Goal: Information Seeking & Learning: Compare options

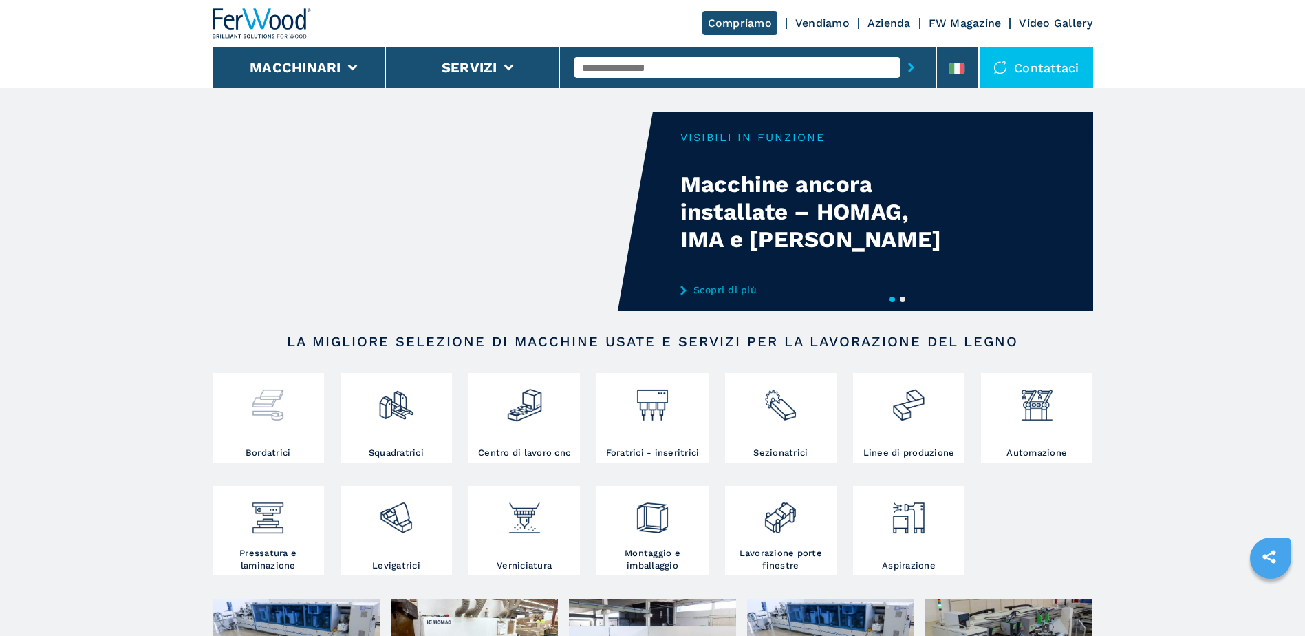
click at [261, 387] on img at bounding box center [268, 399] width 36 height 47
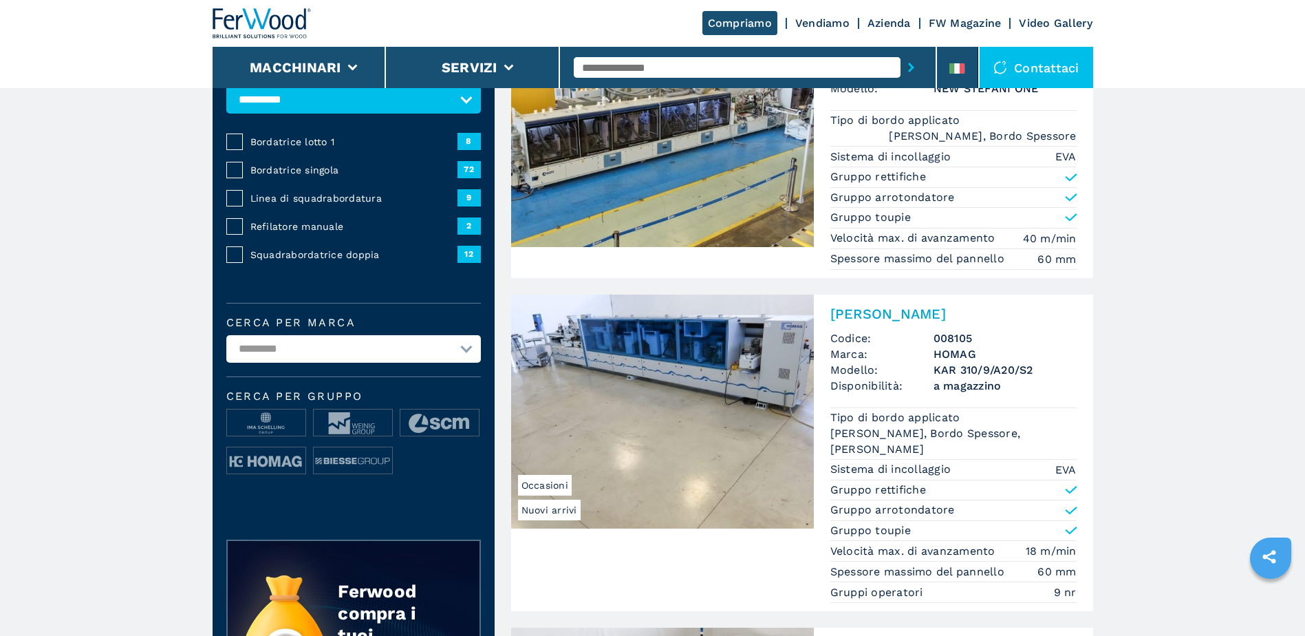
scroll to position [69, 0]
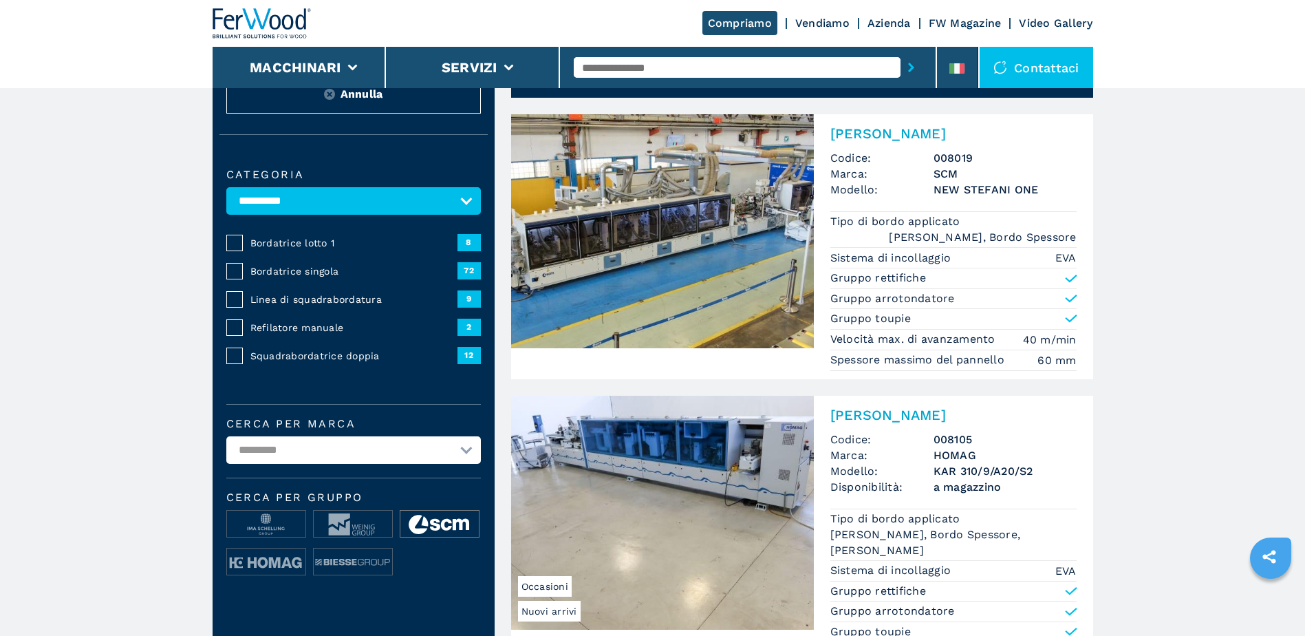
click at [436, 528] on img at bounding box center [439, 524] width 78 height 28
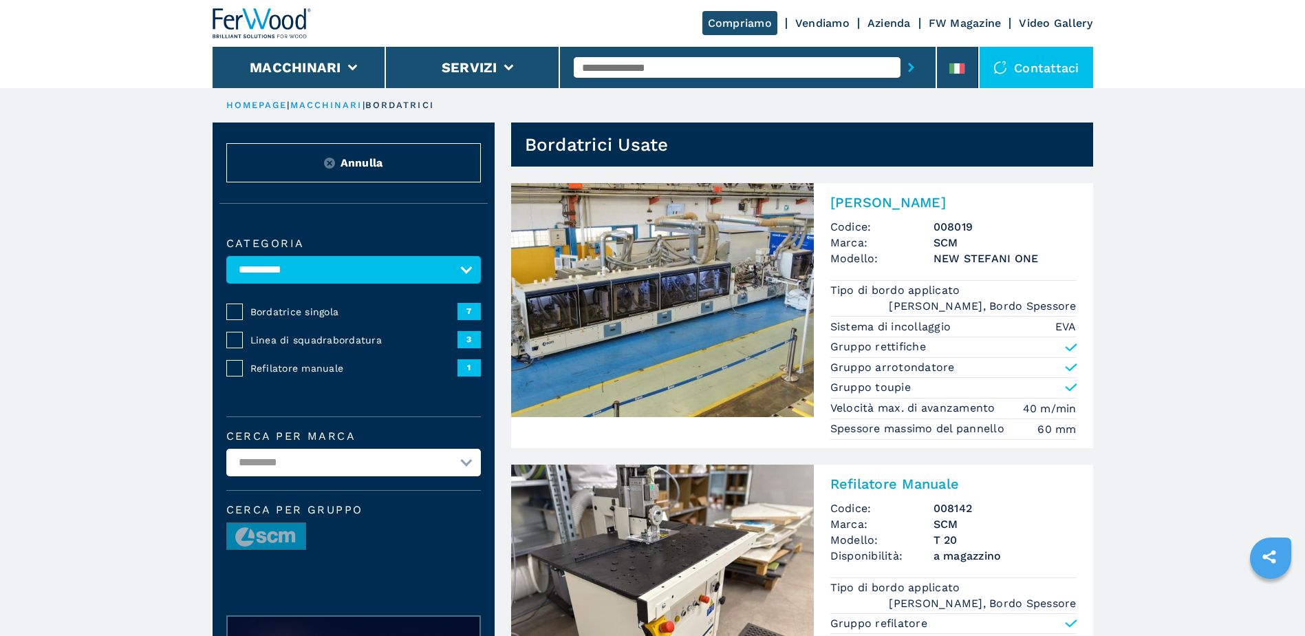
drag, startPoint x: 1311, startPoint y: 0, endPoint x: 1235, endPoint y: 522, distance: 527.7
click at [680, 70] on input "text" at bounding box center [737, 67] width 327 height 21
type input "*********"
click at [900, 52] on button "submit-button" at bounding box center [910, 68] width 21 height 32
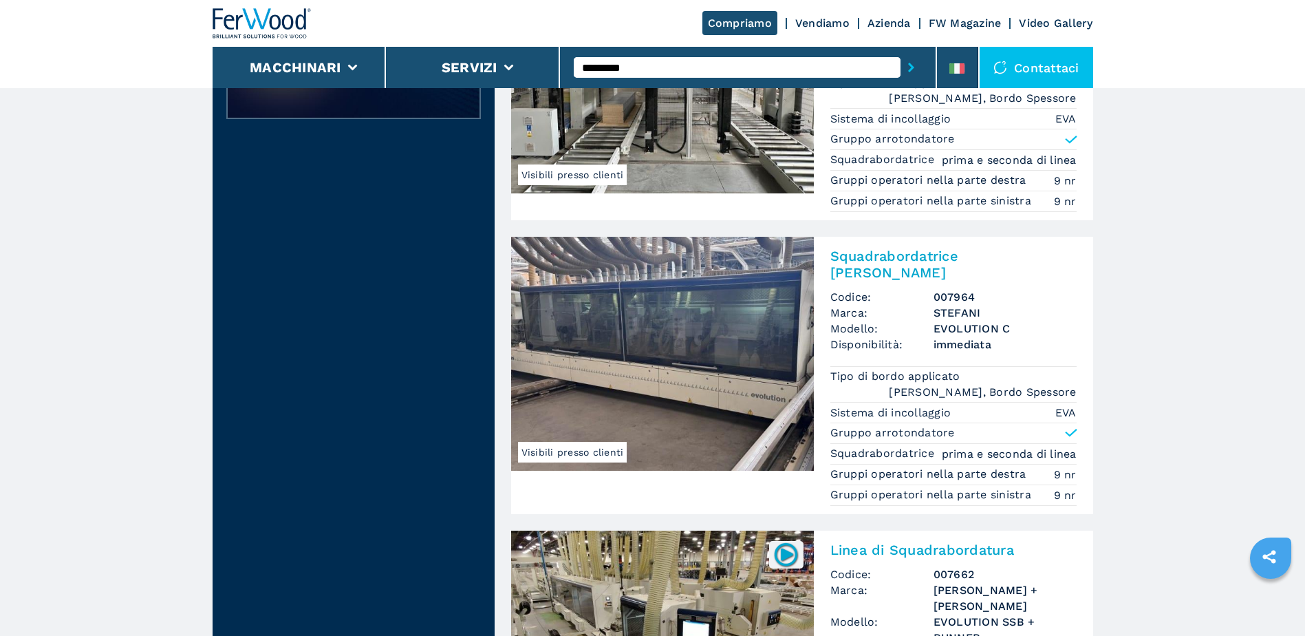
scroll to position [413, 0]
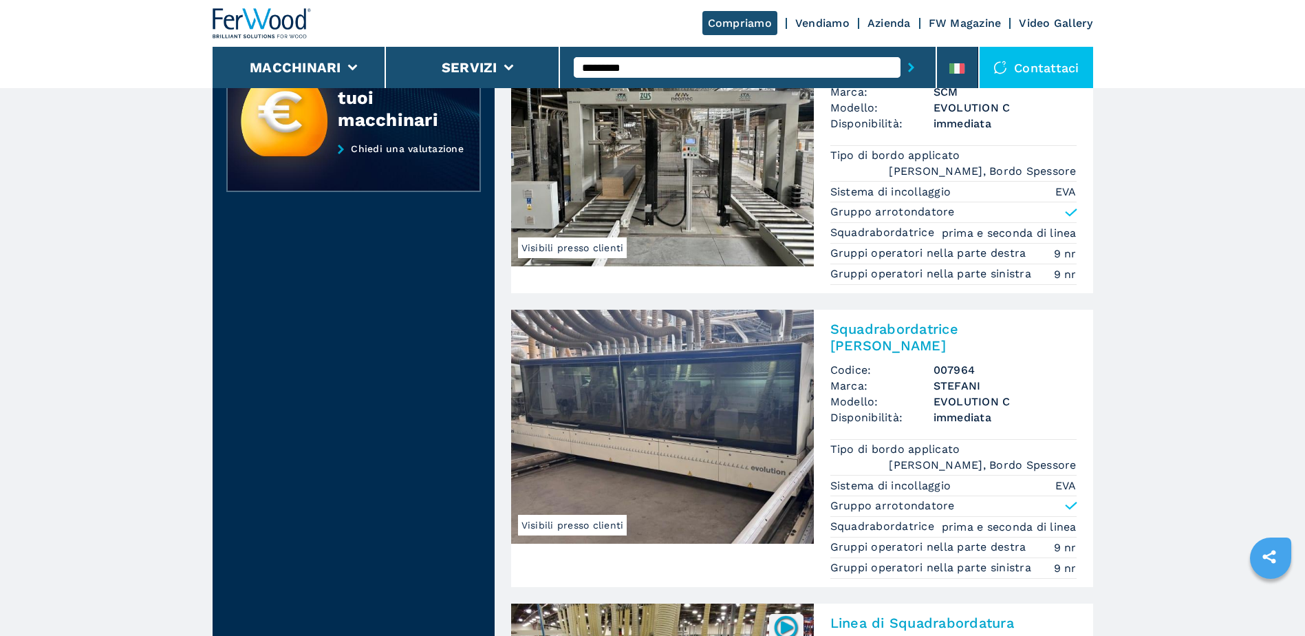
click at [940, 330] on h2 "Squadrabordatrice Doppia" at bounding box center [953, 337] width 246 height 33
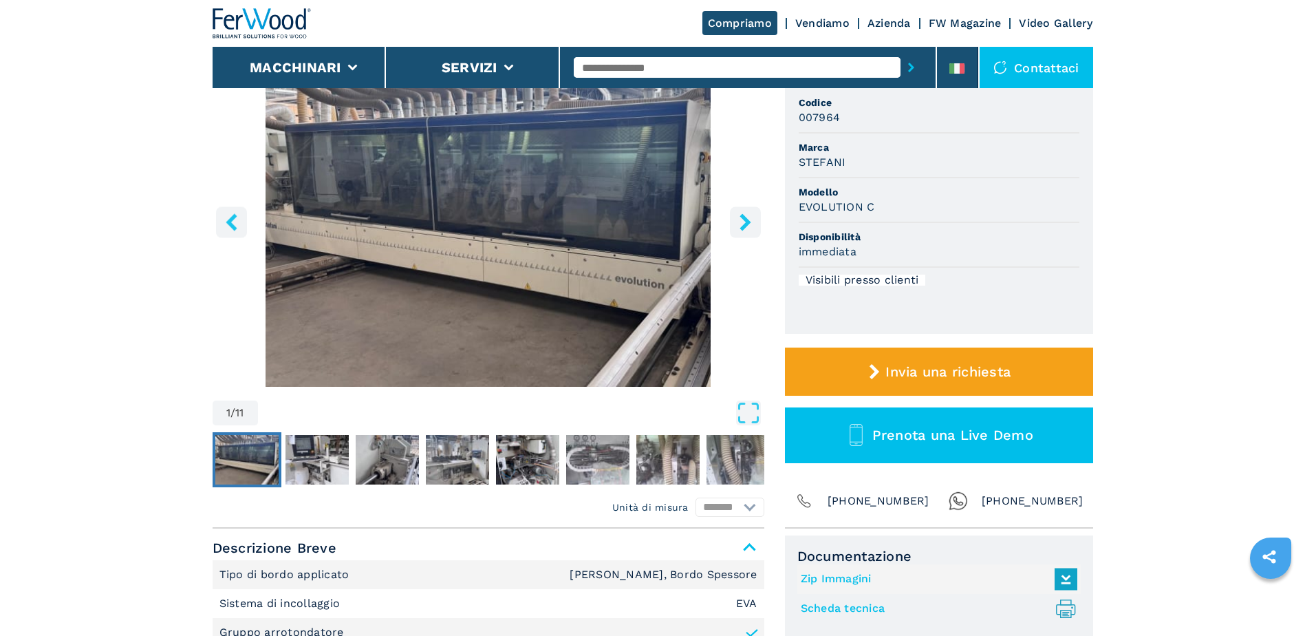
scroll to position [69, 0]
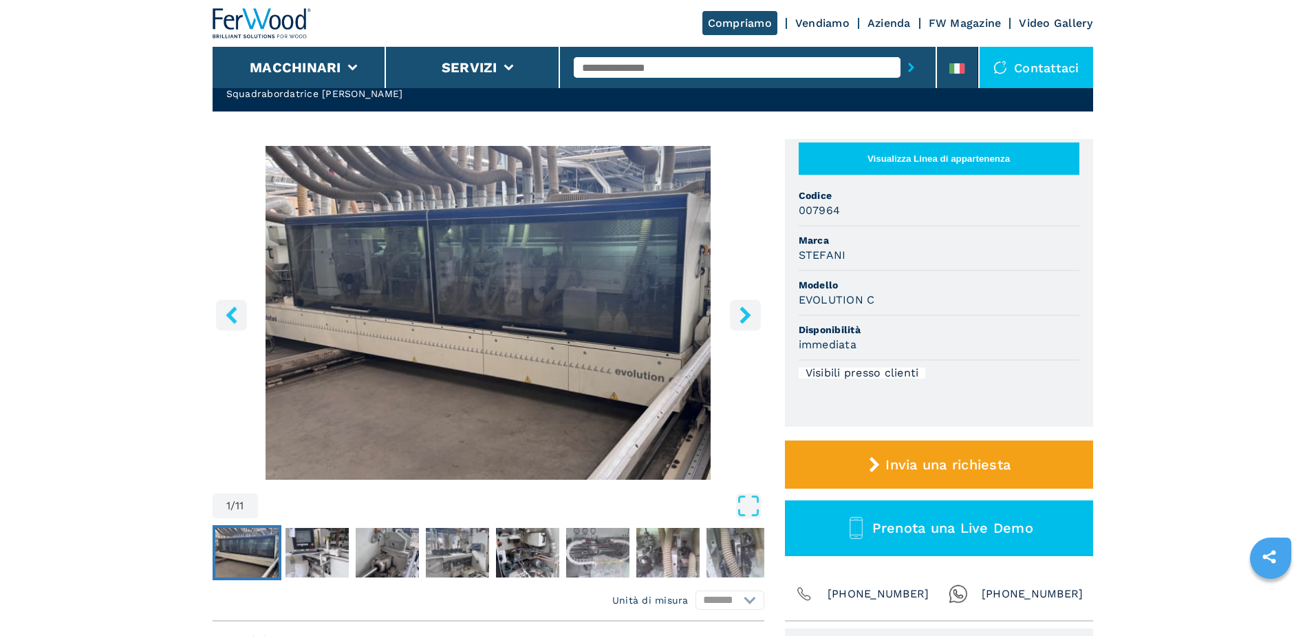
click at [746, 306] on icon "right-button" at bounding box center [745, 314] width 17 height 17
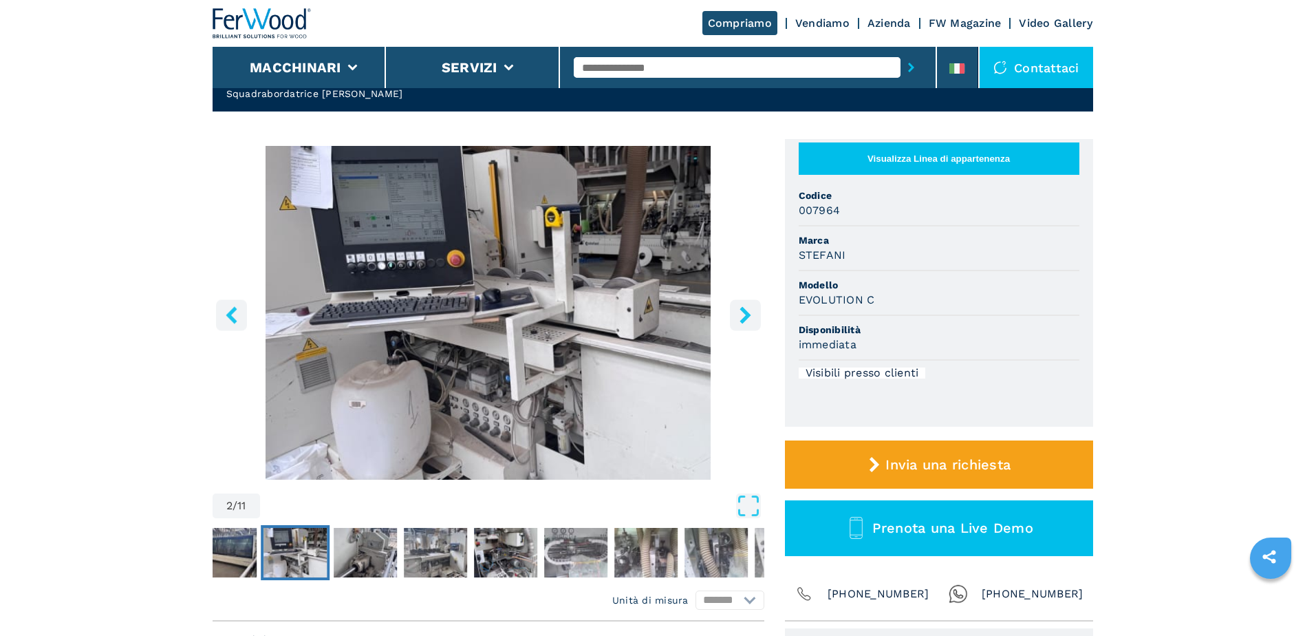
click at [746, 306] on icon "right-button" at bounding box center [745, 314] width 17 height 17
click at [742, 317] on icon "right-button" at bounding box center [745, 314] width 17 height 17
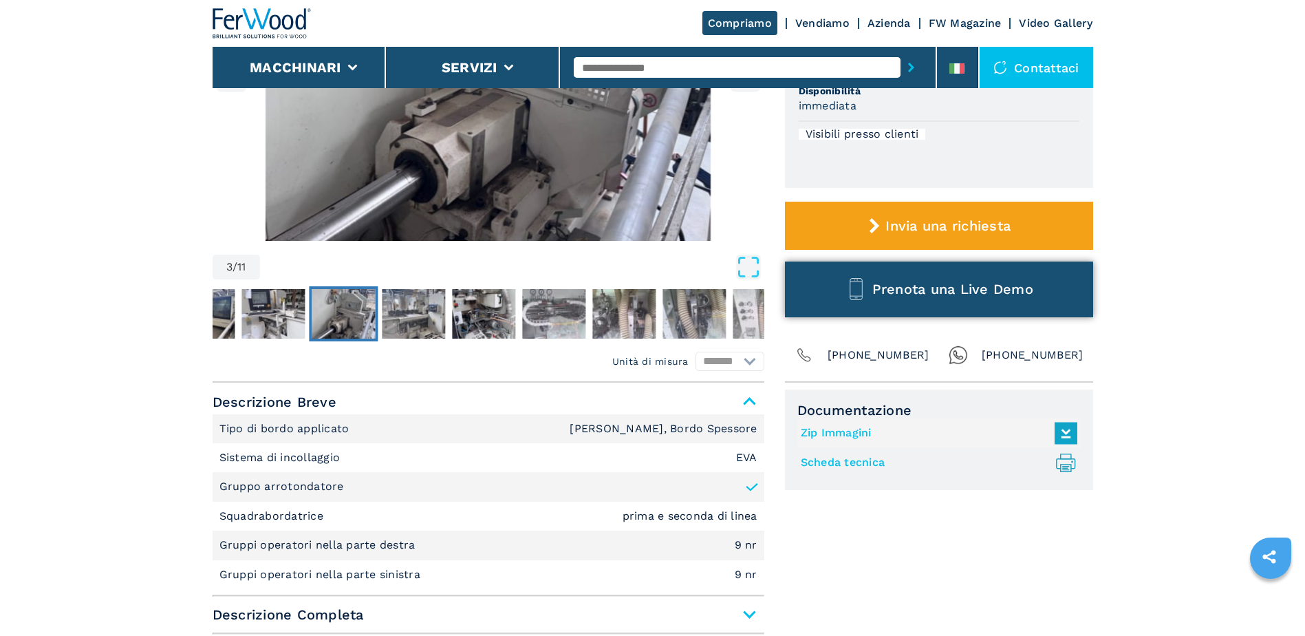
scroll to position [344, 0]
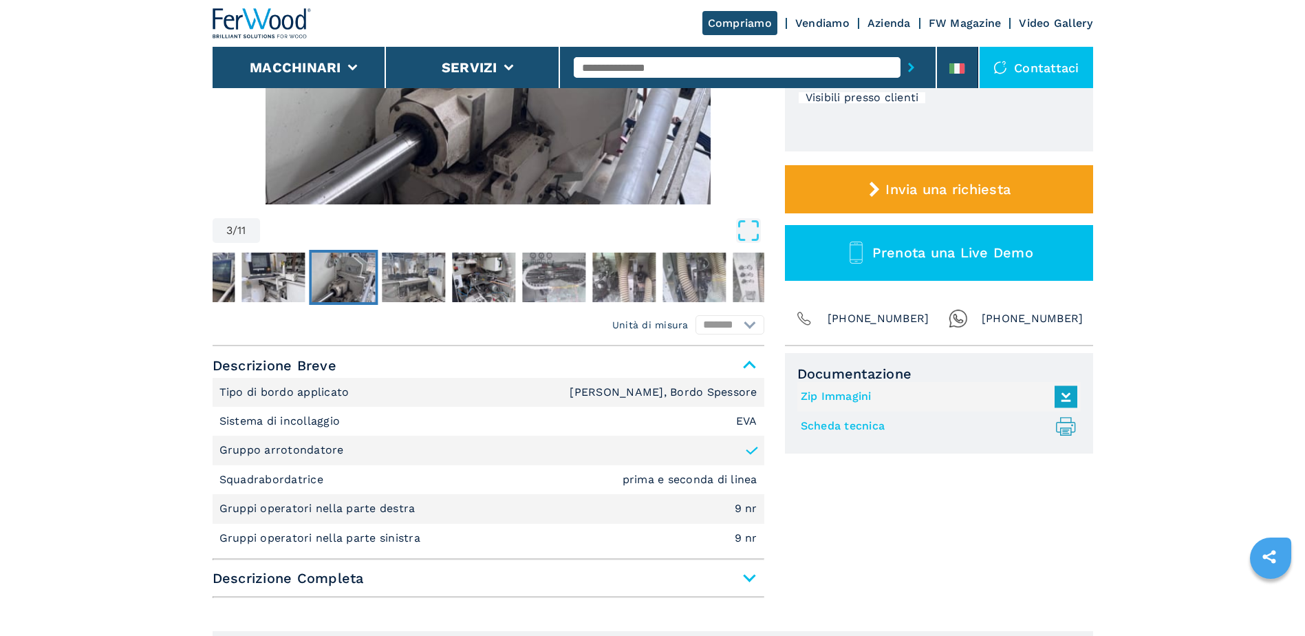
click at [859, 419] on link "Scheda tecnica .prefix__st0{stroke-linecap:round;stroke-linejoin:round}.prefix_…" at bounding box center [936, 426] width 270 height 23
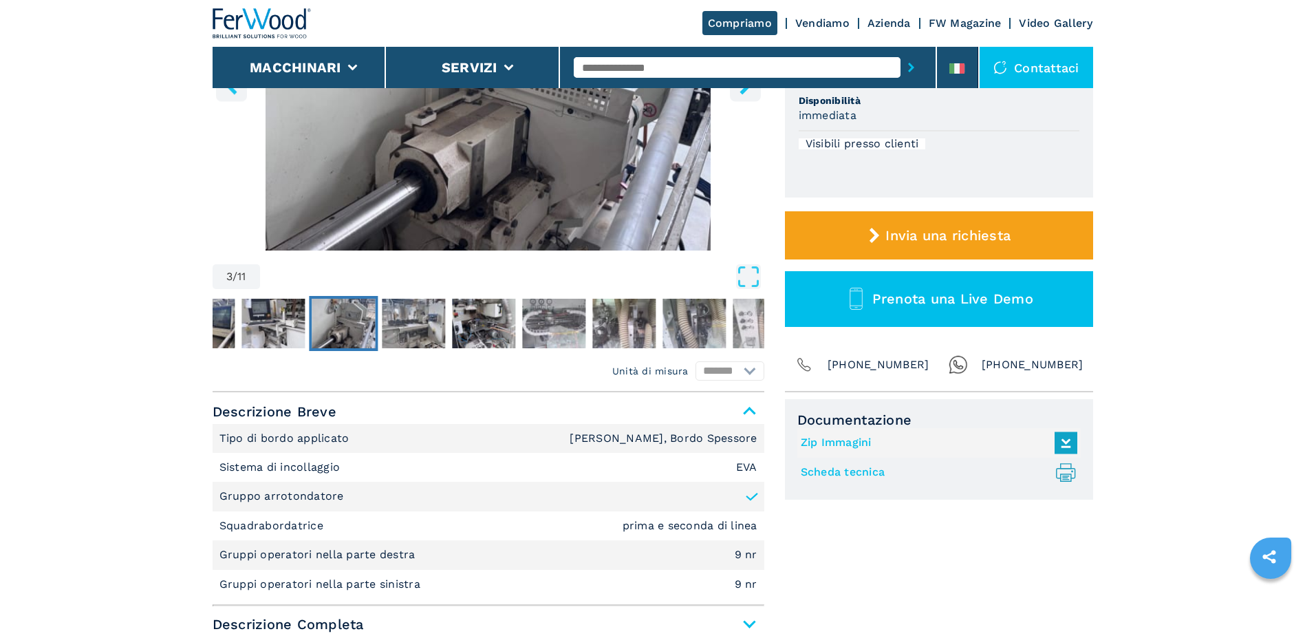
scroll to position [275, 0]
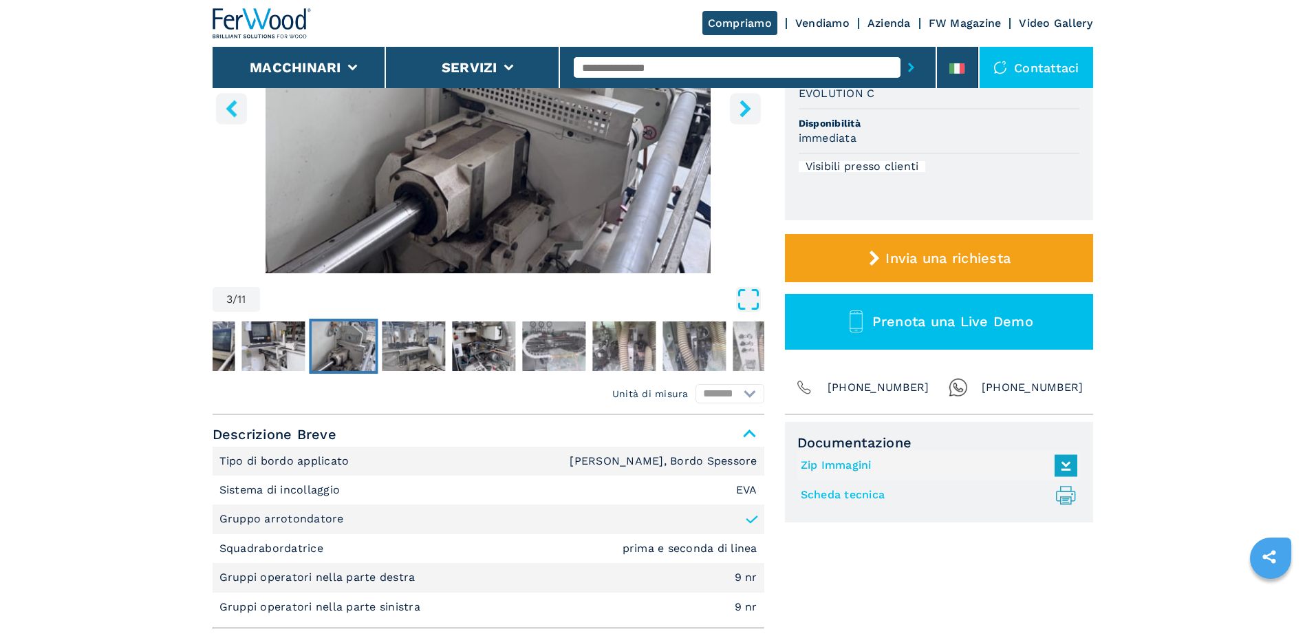
click at [755, 302] on icon "Open Fullscreen" at bounding box center [748, 299] width 25 height 25
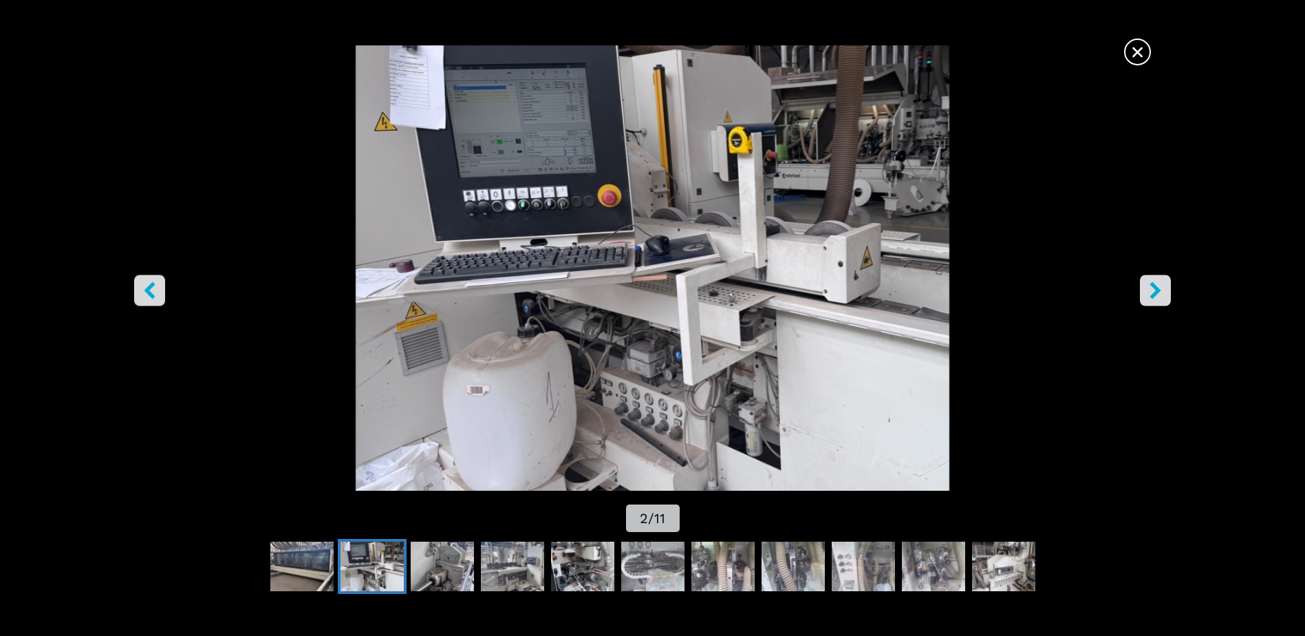
click at [1152, 284] on icon "right-button" at bounding box center [1155, 290] width 11 height 17
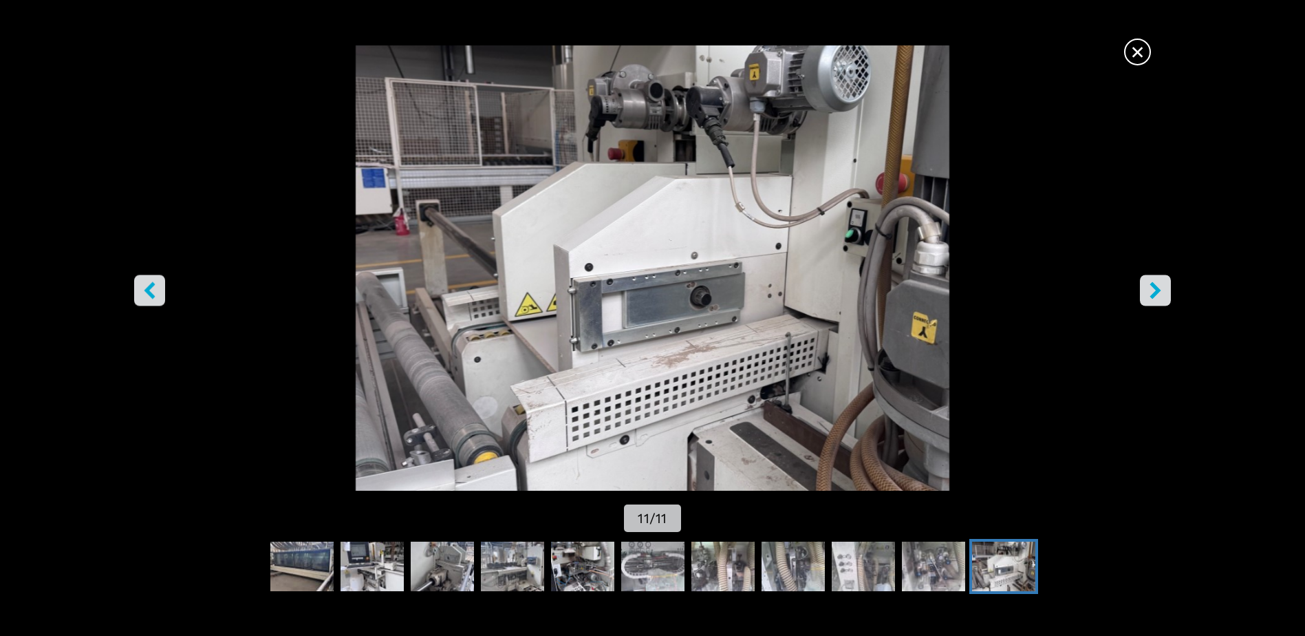
click at [1136, 51] on span "×" at bounding box center [1137, 49] width 24 height 24
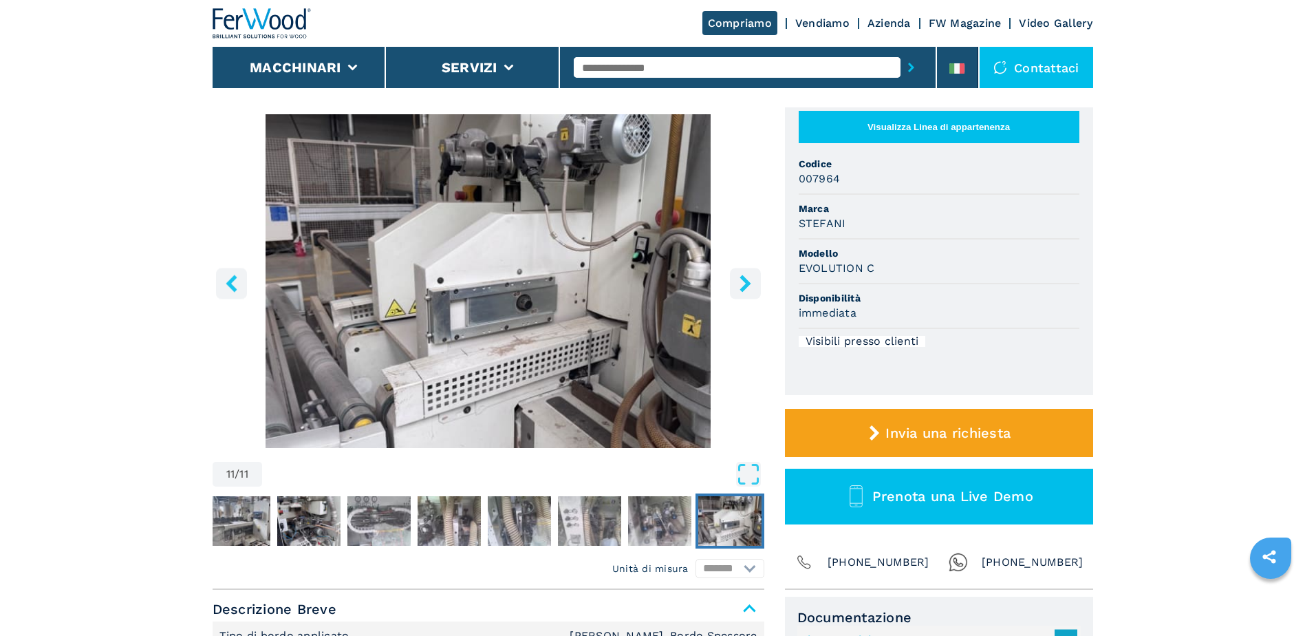
scroll to position [0, 0]
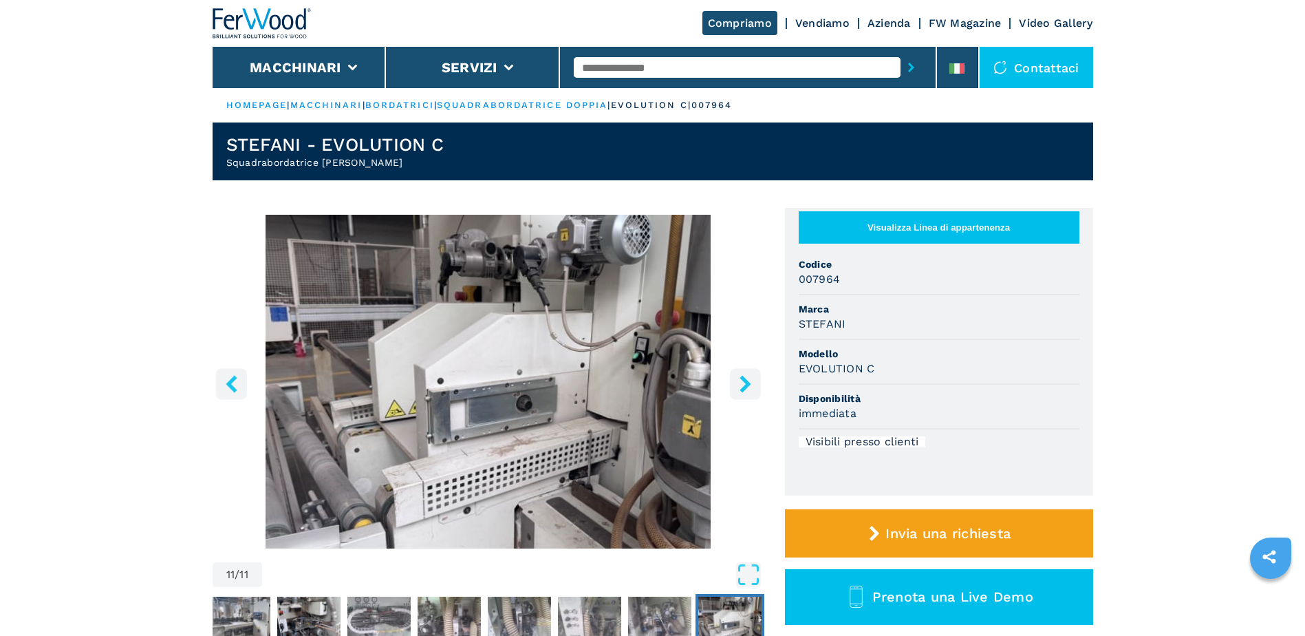
click at [697, 64] on input "text" at bounding box center [737, 67] width 327 height 21
type input "********"
click at [900, 52] on button "submit-button" at bounding box center [910, 68] width 21 height 32
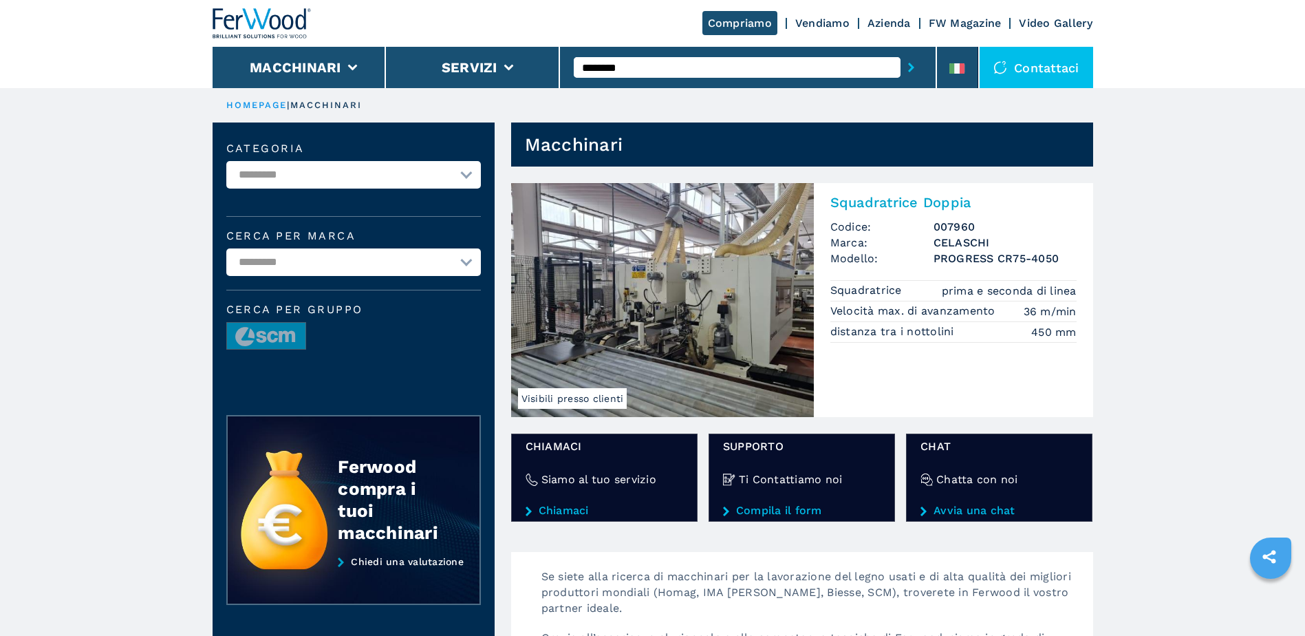
click at [711, 306] on img at bounding box center [662, 300] width 303 height 234
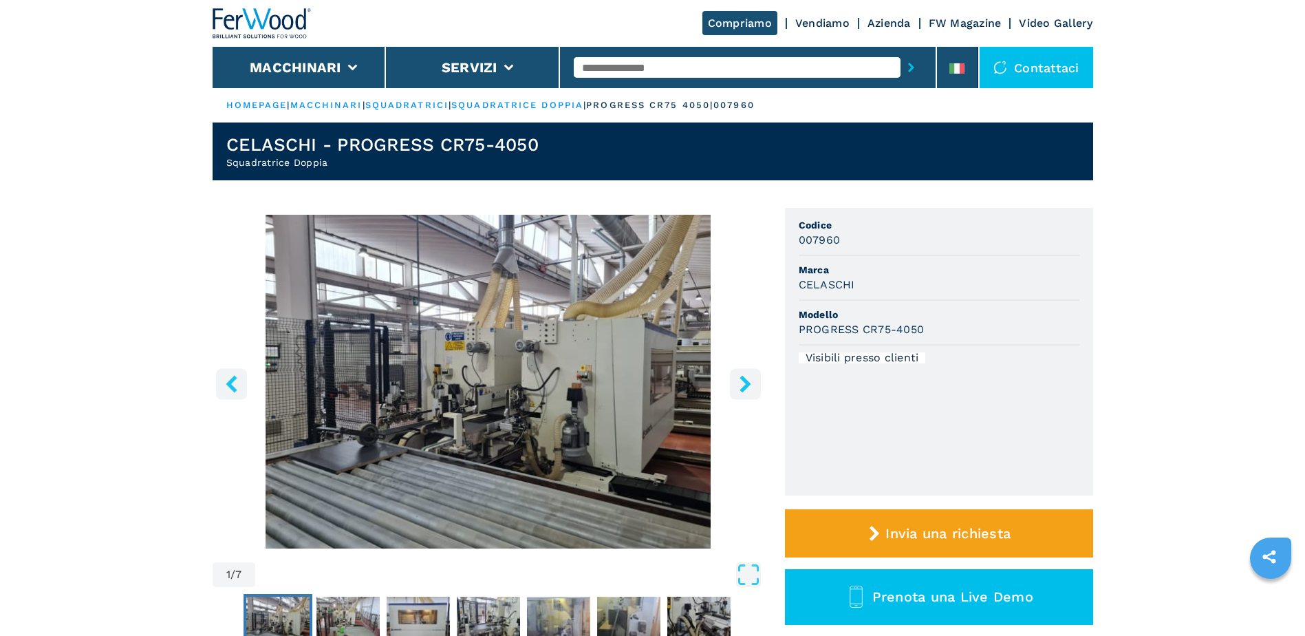
click at [748, 381] on icon "right-button" at bounding box center [744, 383] width 11 height 17
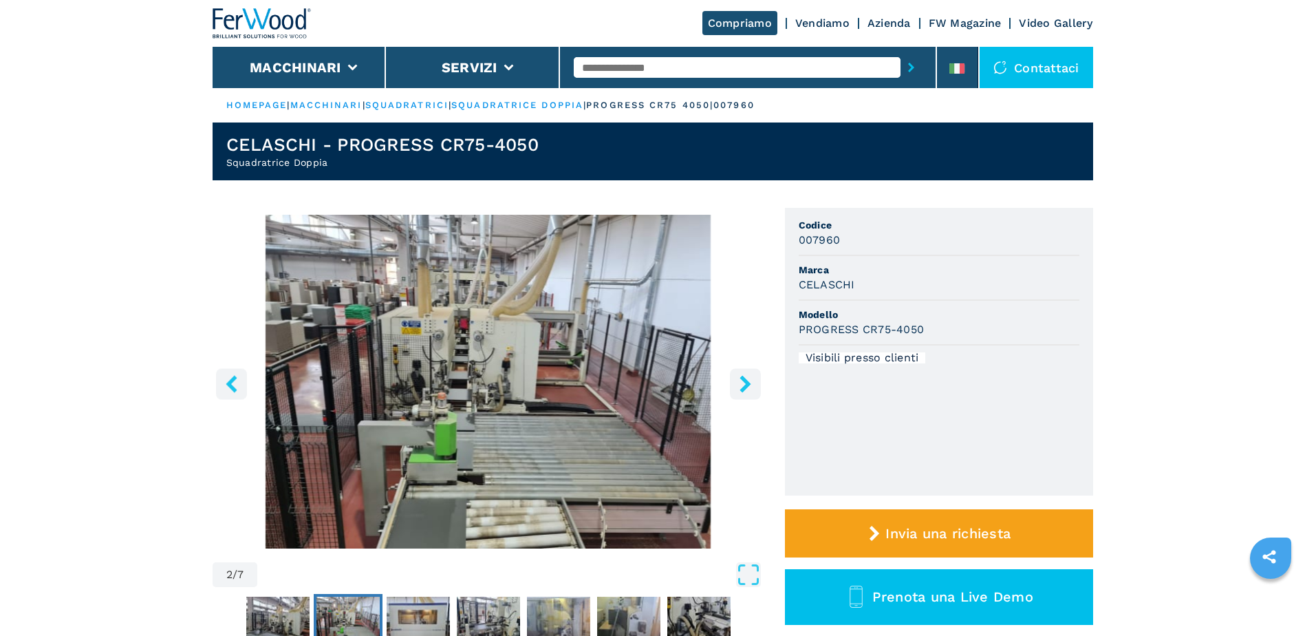
click at [748, 381] on icon "right-button" at bounding box center [744, 383] width 11 height 17
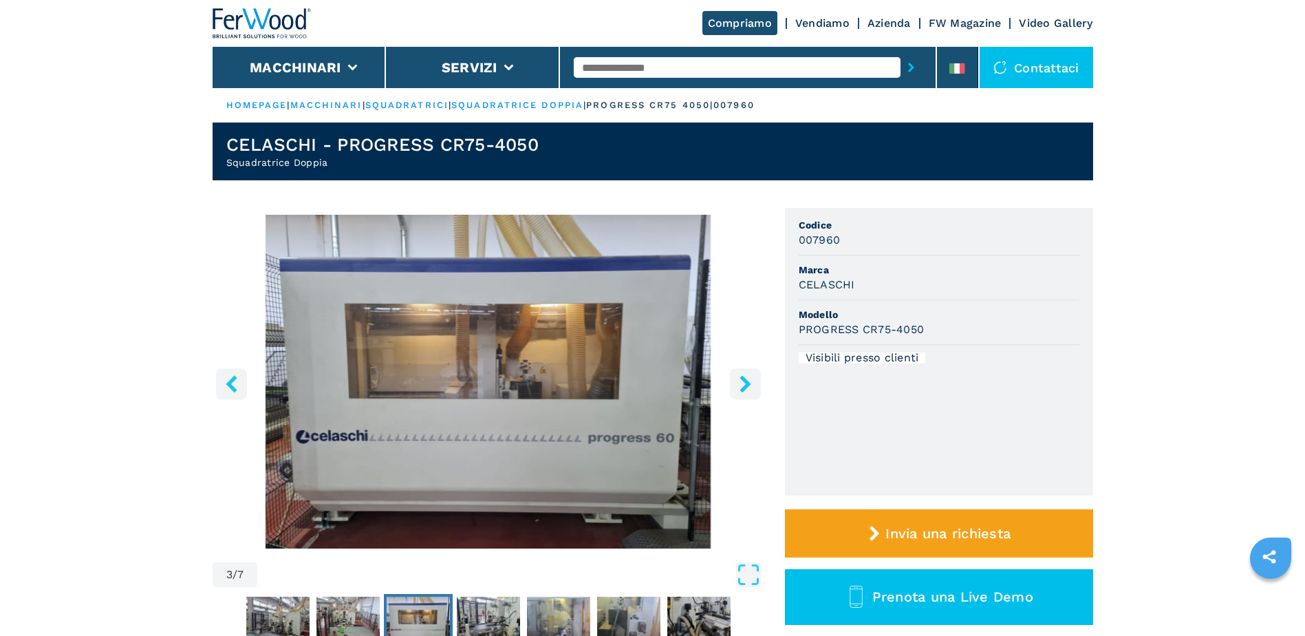
click at [748, 381] on icon "right-button" at bounding box center [744, 383] width 11 height 17
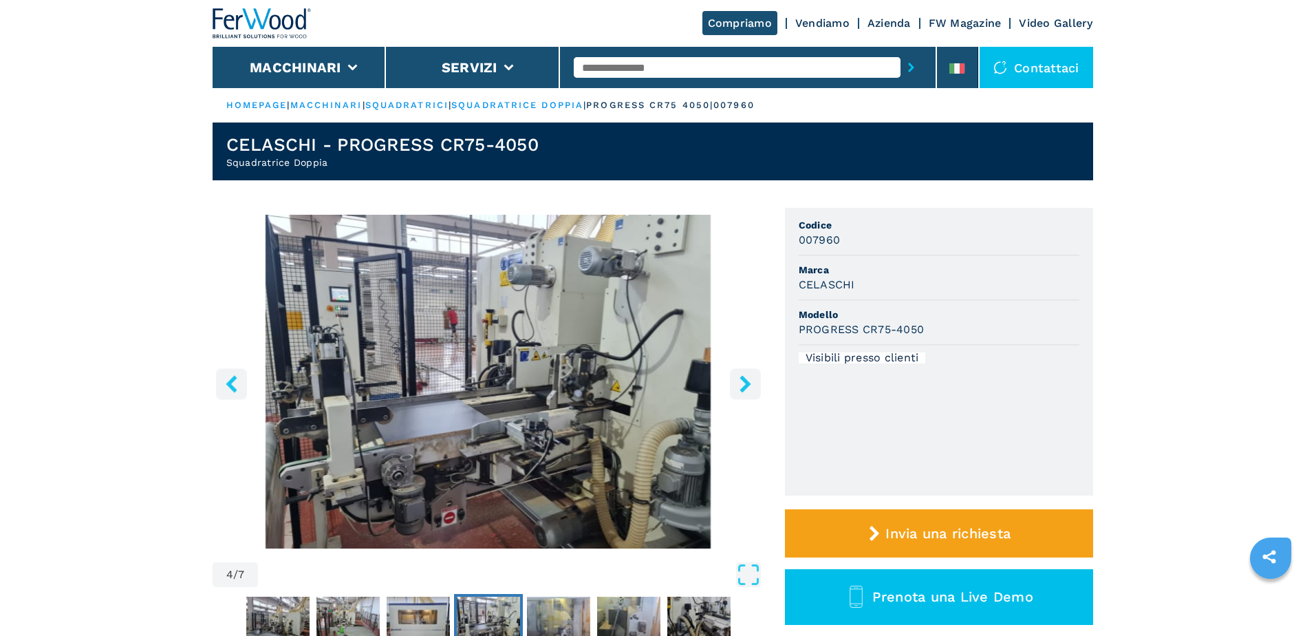
click at [748, 381] on icon "right-button" at bounding box center [744, 383] width 11 height 17
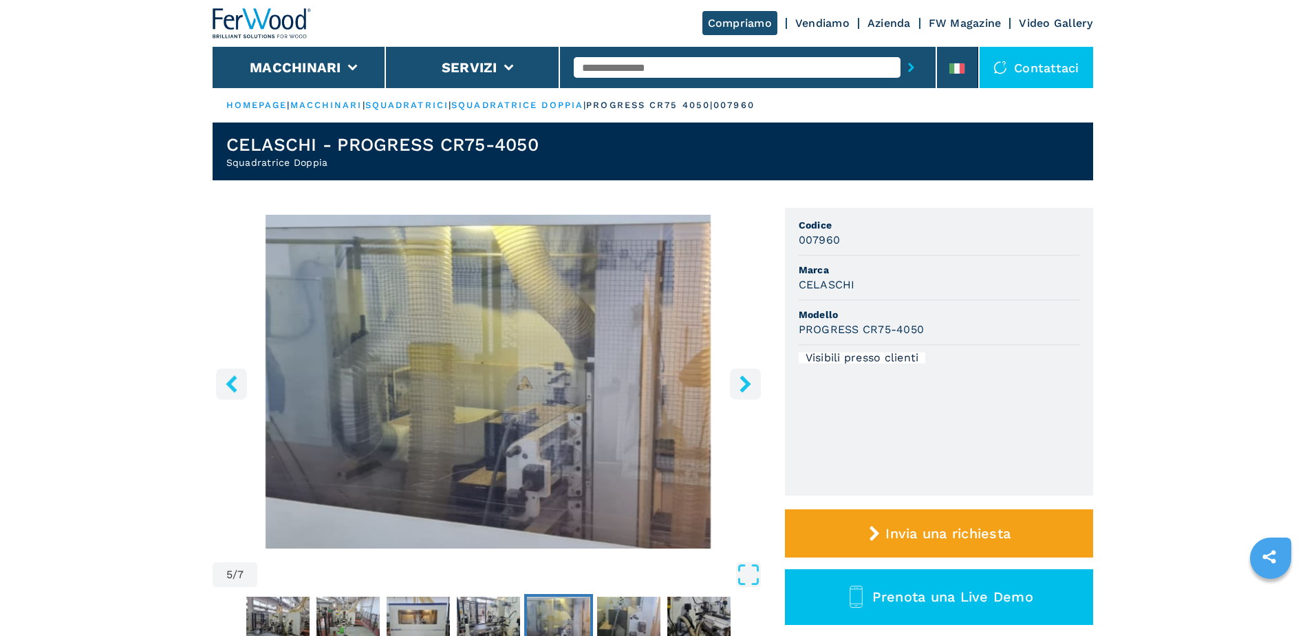
click at [748, 381] on icon "right-button" at bounding box center [744, 383] width 11 height 17
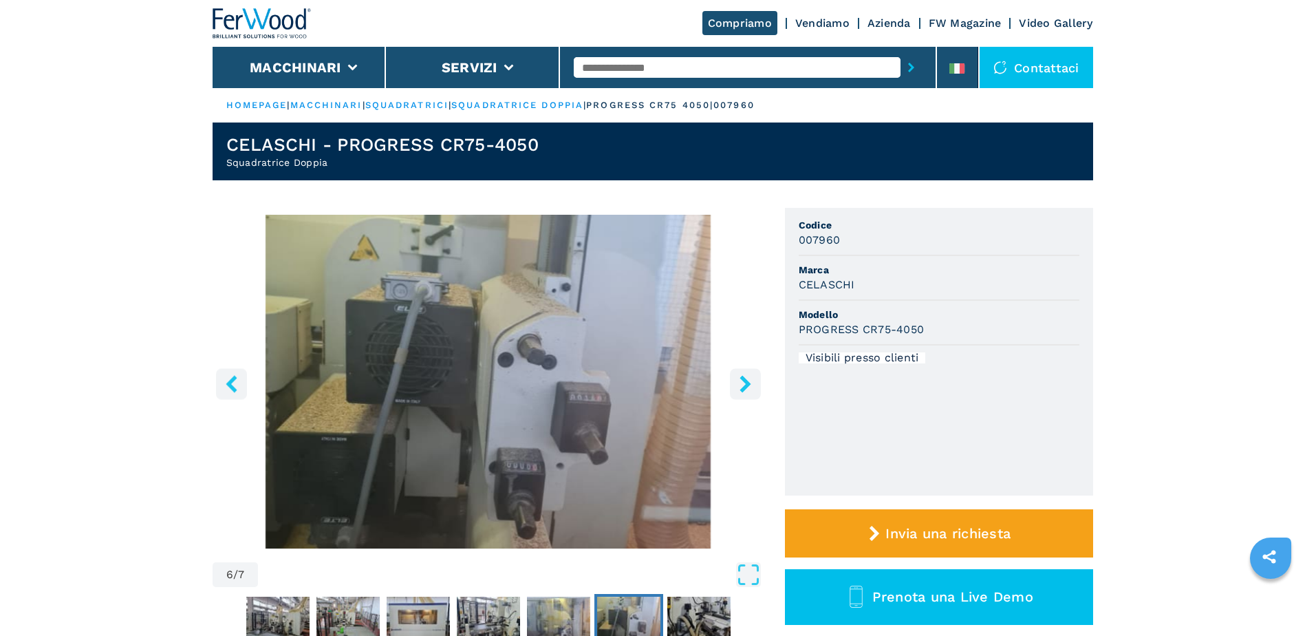
click at [748, 381] on icon "right-button" at bounding box center [744, 383] width 11 height 17
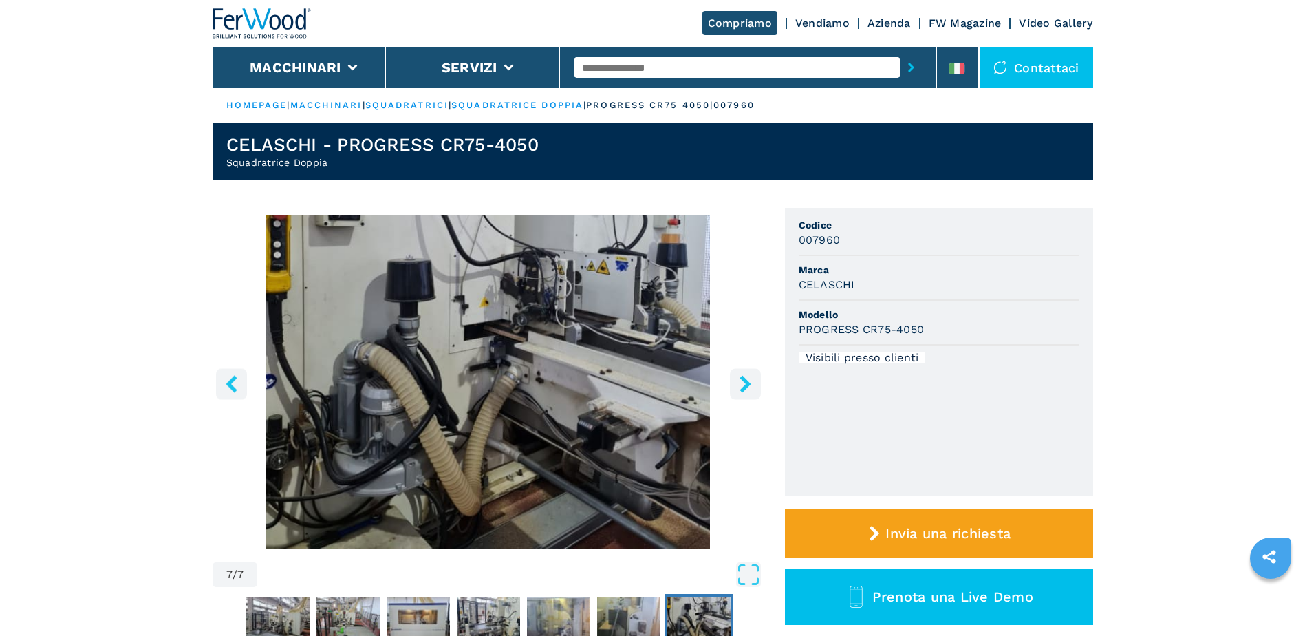
click at [748, 381] on icon "right-button" at bounding box center [744, 383] width 11 height 17
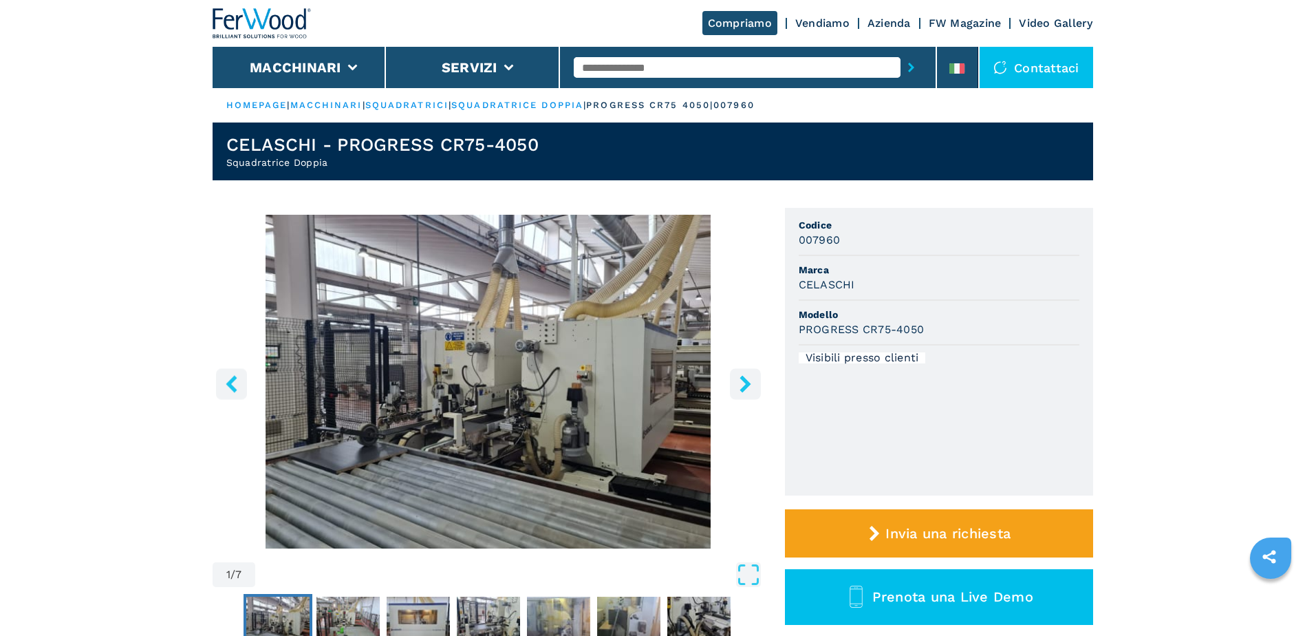
click at [748, 381] on icon "right-button" at bounding box center [744, 383] width 11 height 17
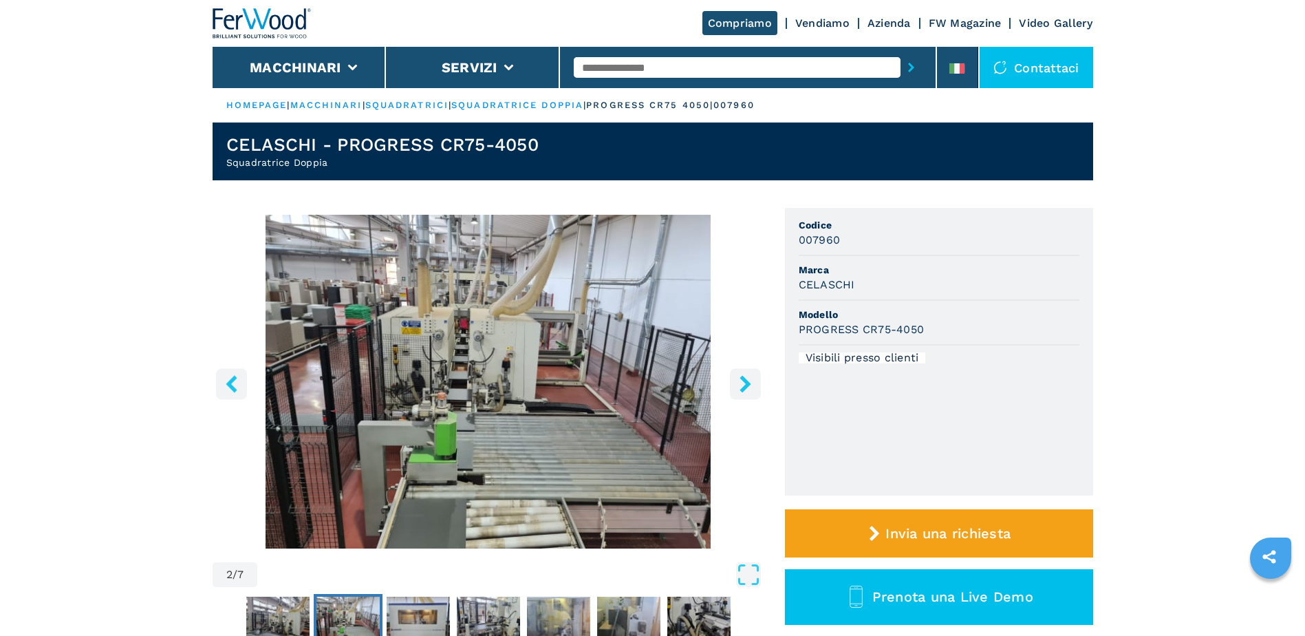
click at [748, 381] on icon "right-button" at bounding box center [744, 383] width 11 height 17
click at [739, 381] on icon "right-button" at bounding box center [745, 383] width 17 height 17
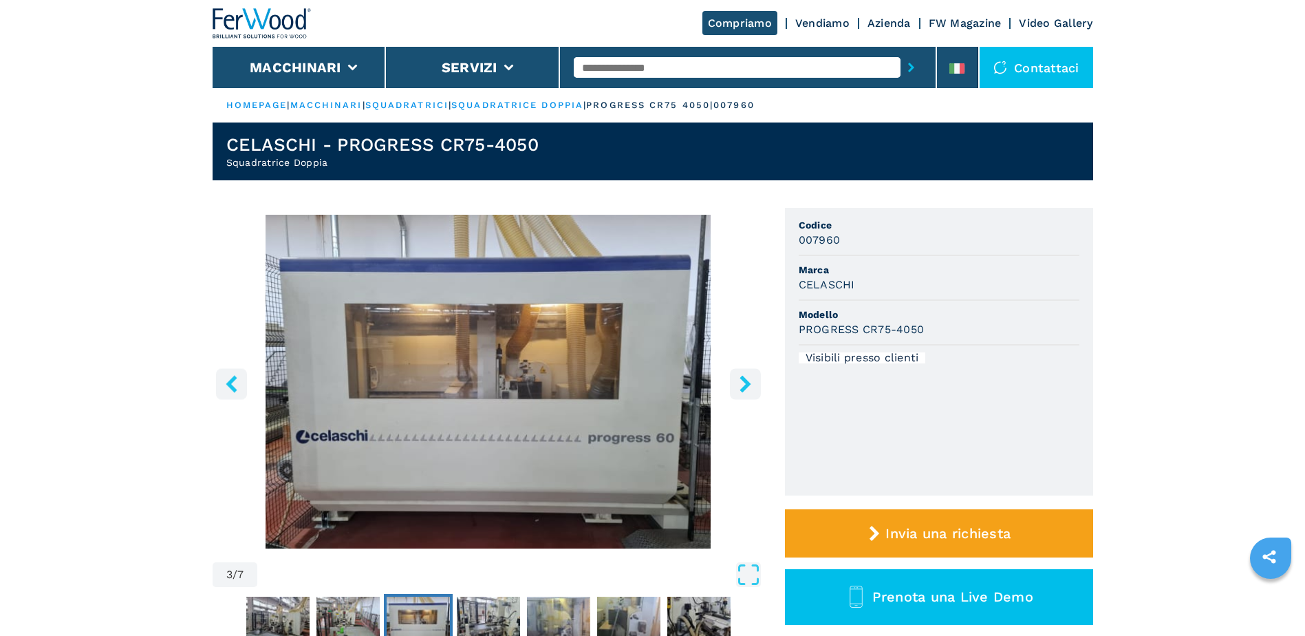
click at [739, 381] on icon "right-button" at bounding box center [745, 383] width 17 height 17
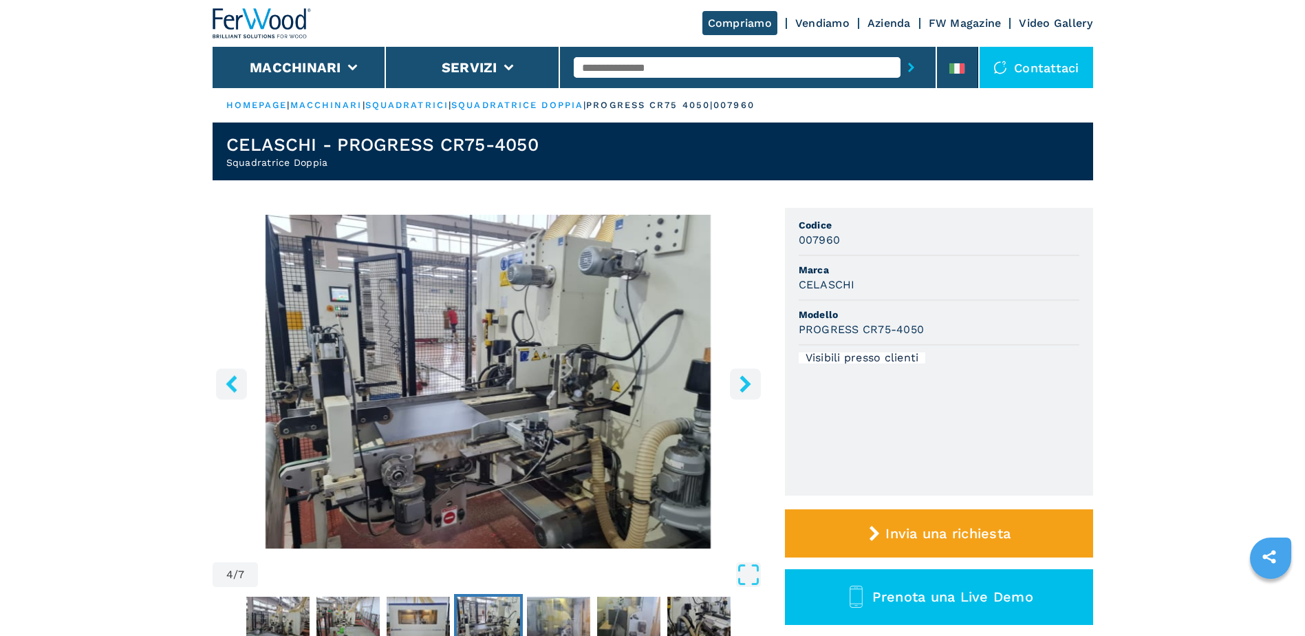
click at [739, 381] on icon "right-button" at bounding box center [745, 383] width 17 height 17
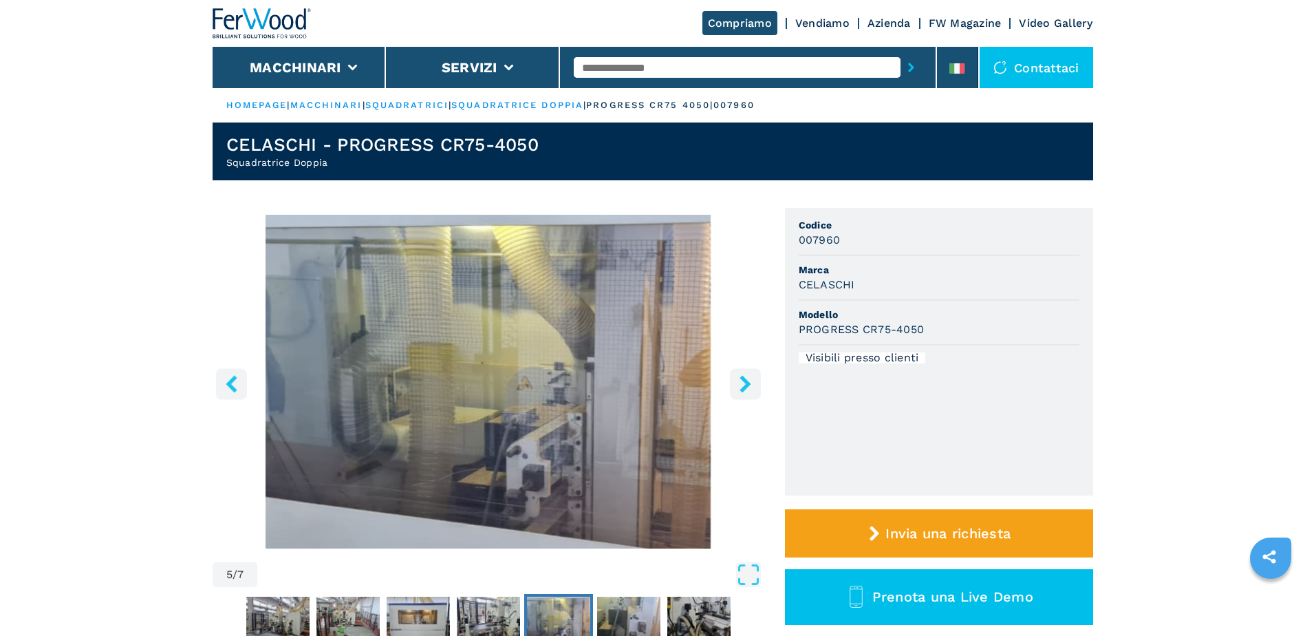
click at [739, 381] on icon "right-button" at bounding box center [745, 383] width 17 height 17
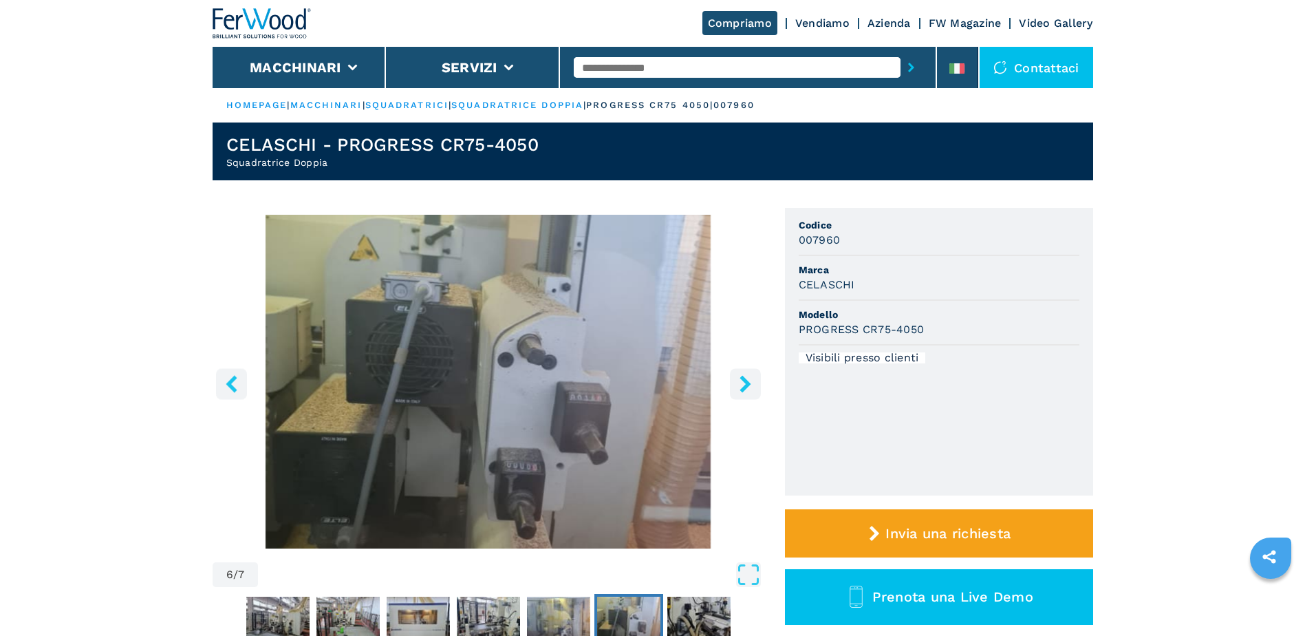
click at [739, 381] on icon "right-button" at bounding box center [745, 383] width 17 height 17
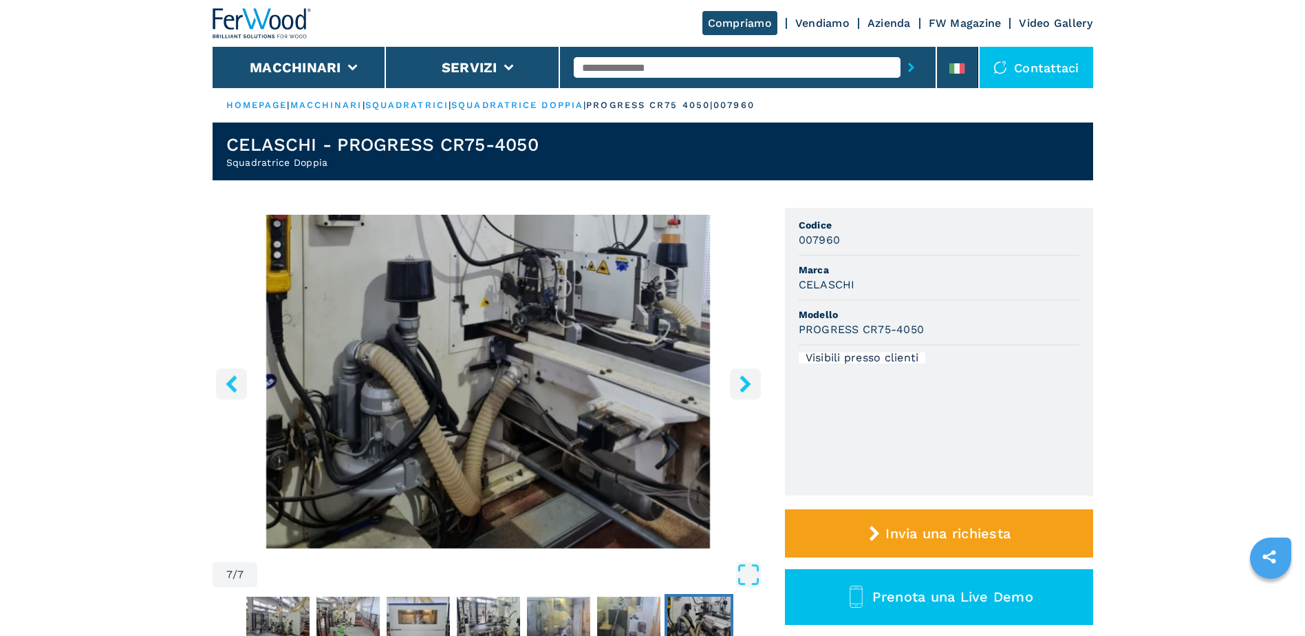
click at [739, 381] on icon "right-button" at bounding box center [745, 383] width 17 height 17
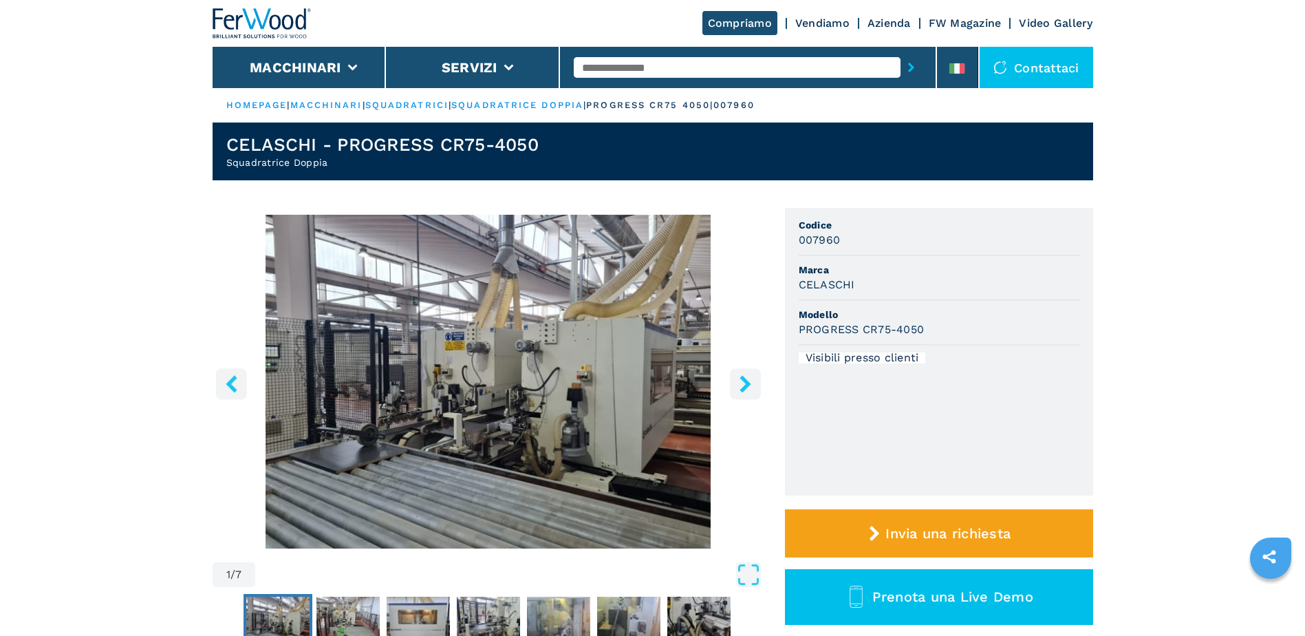
click at [629, 76] on input "text" at bounding box center [737, 67] width 327 height 21
click at [559, 105] on link "squadratrice doppia" at bounding box center [517, 105] width 132 height 10
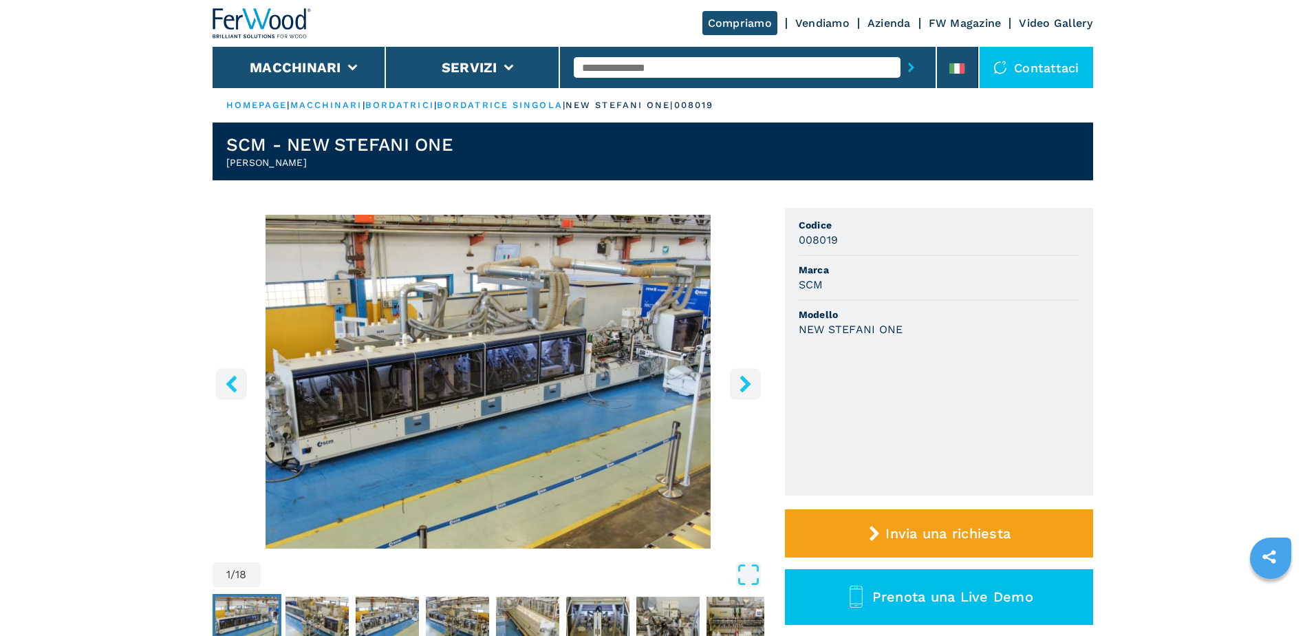
click at [751, 383] on icon "right-button" at bounding box center [745, 383] width 17 height 17
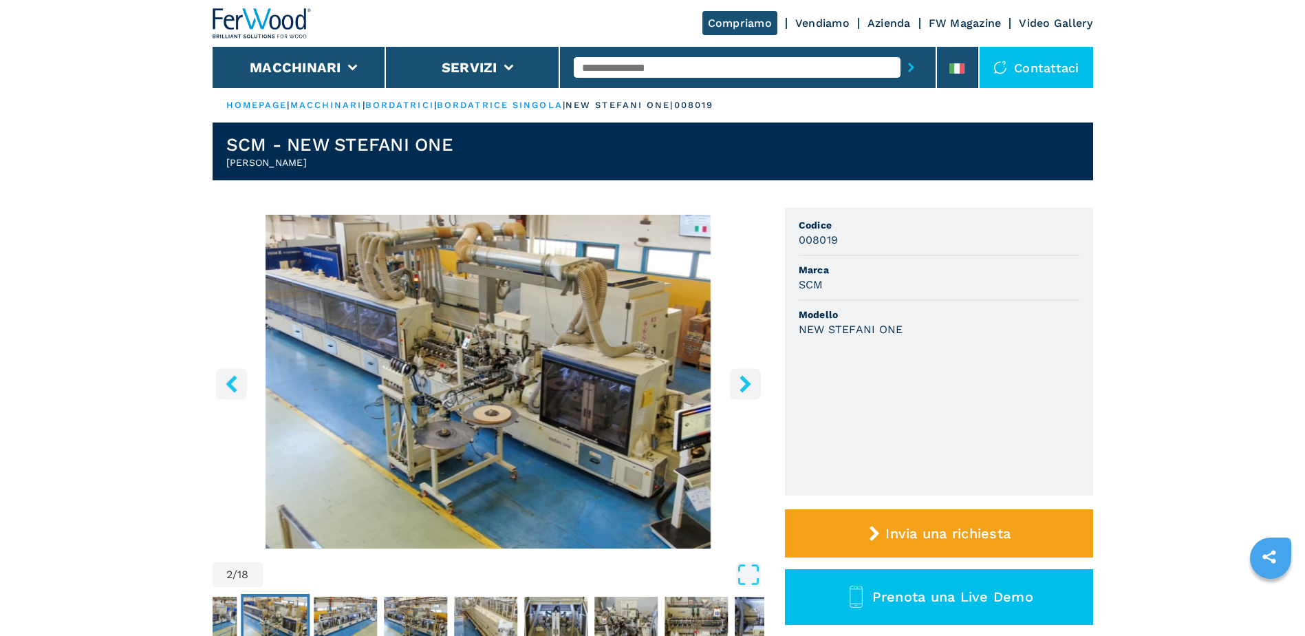
click at [751, 383] on icon "right-button" at bounding box center [745, 383] width 17 height 17
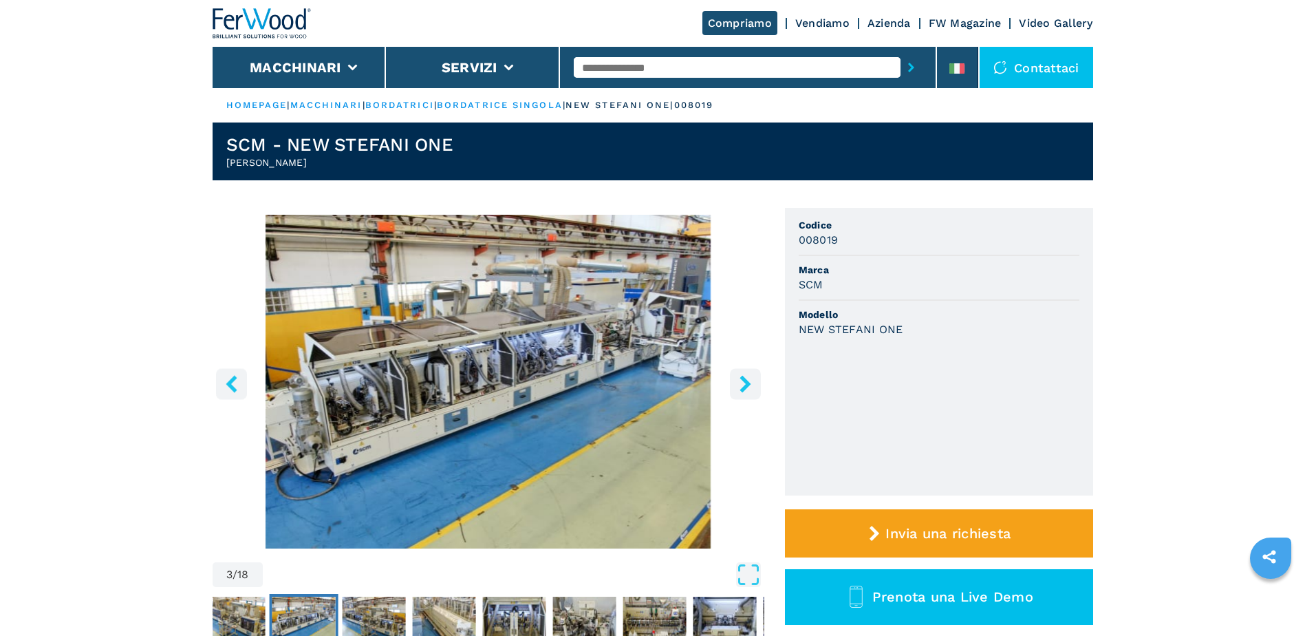
click at [751, 383] on icon "right-button" at bounding box center [745, 383] width 17 height 17
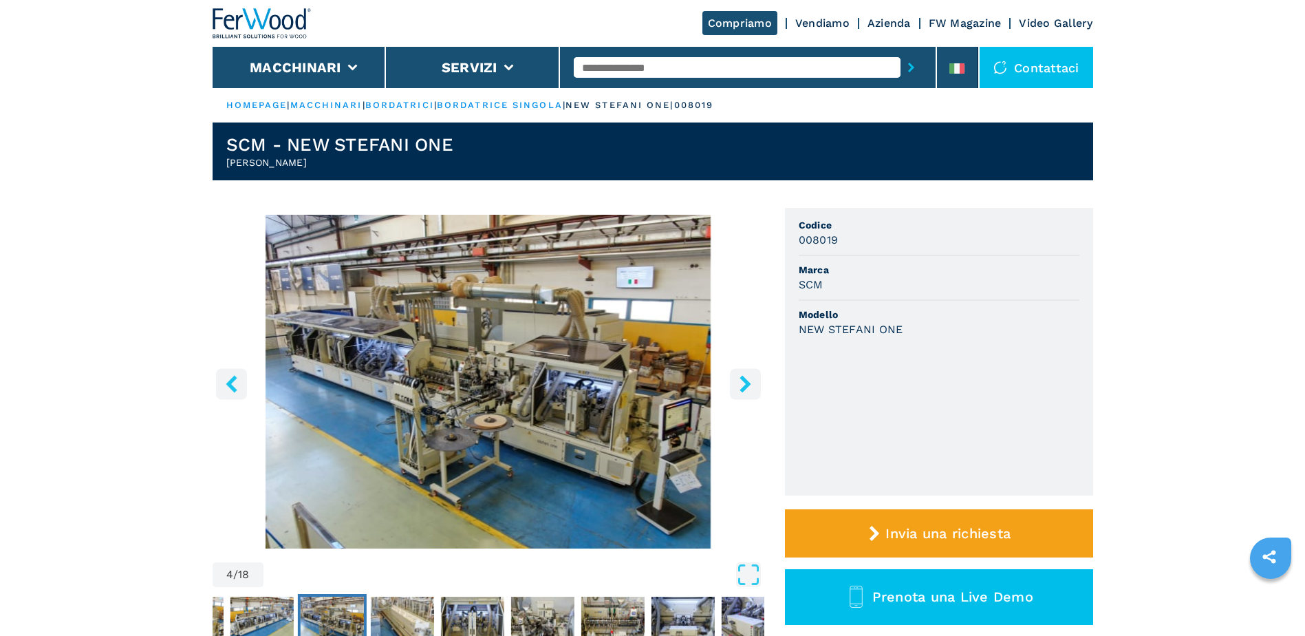
click at [751, 383] on icon "right-button" at bounding box center [745, 383] width 17 height 17
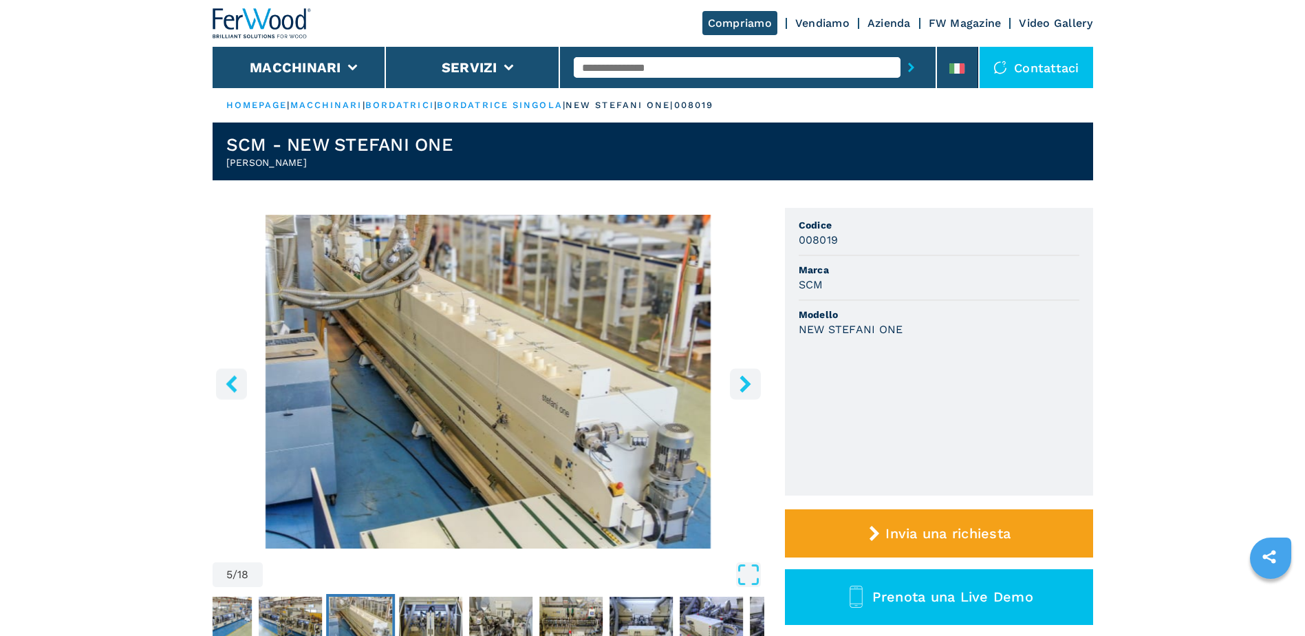
click at [751, 383] on icon "right-button" at bounding box center [745, 383] width 17 height 17
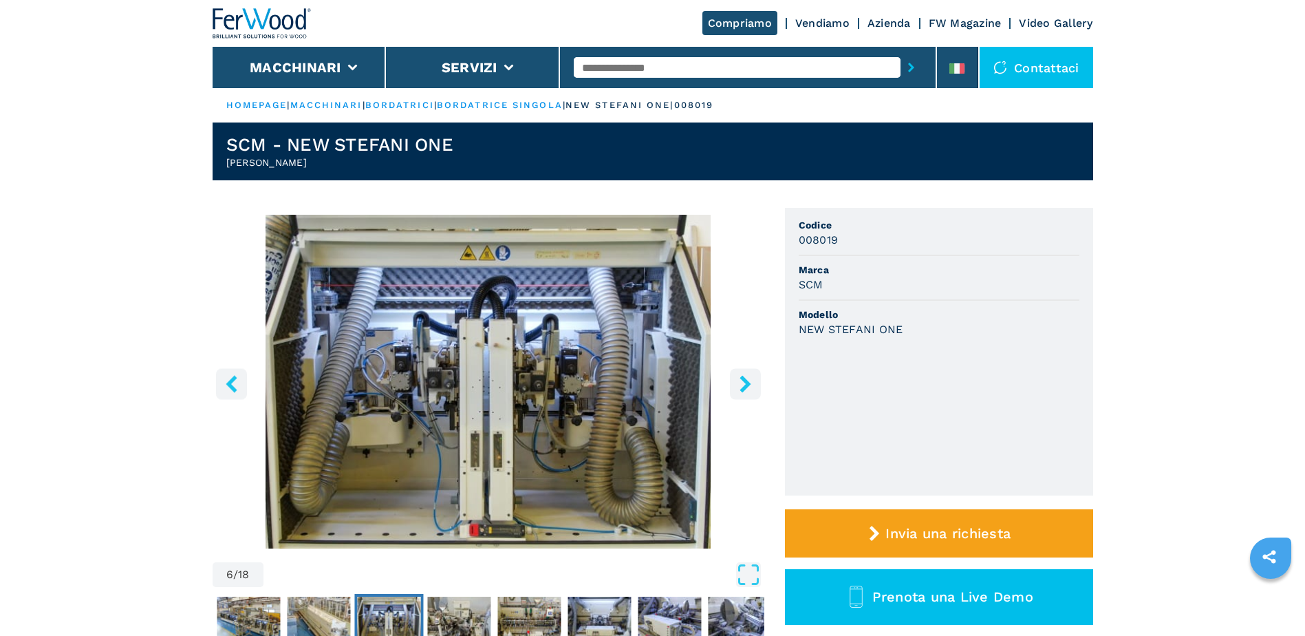
click at [751, 383] on icon "right-button" at bounding box center [745, 383] width 17 height 17
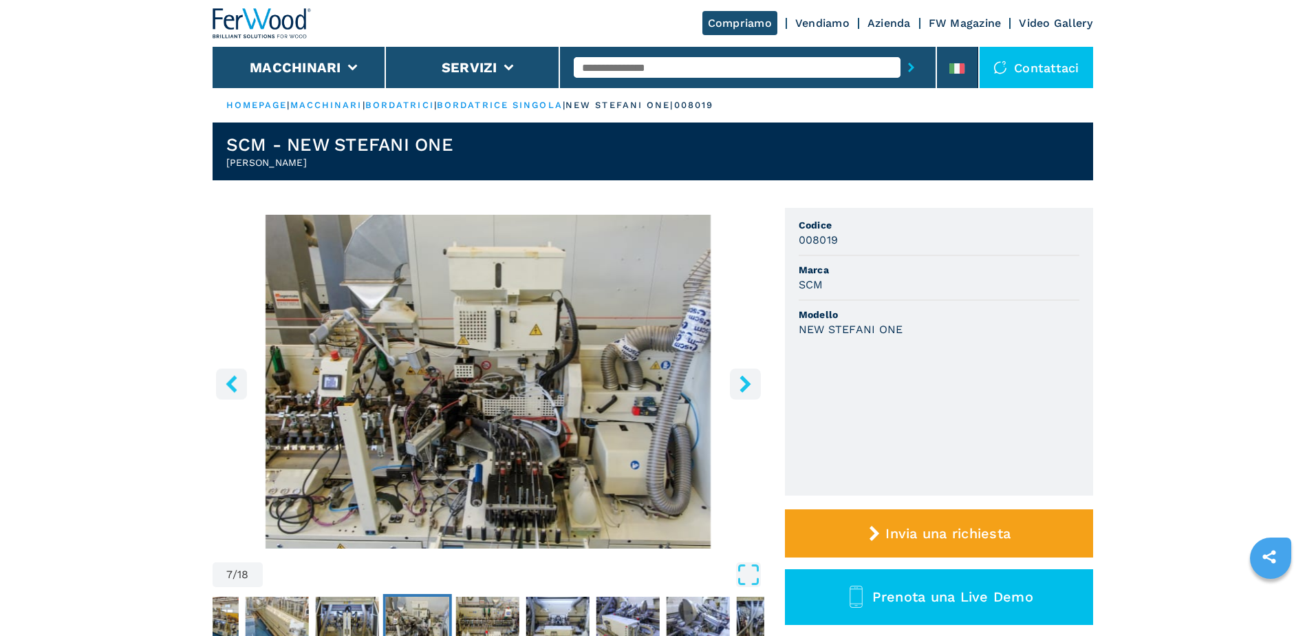
click at [750, 393] on button "right-button" at bounding box center [745, 383] width 31 height 31
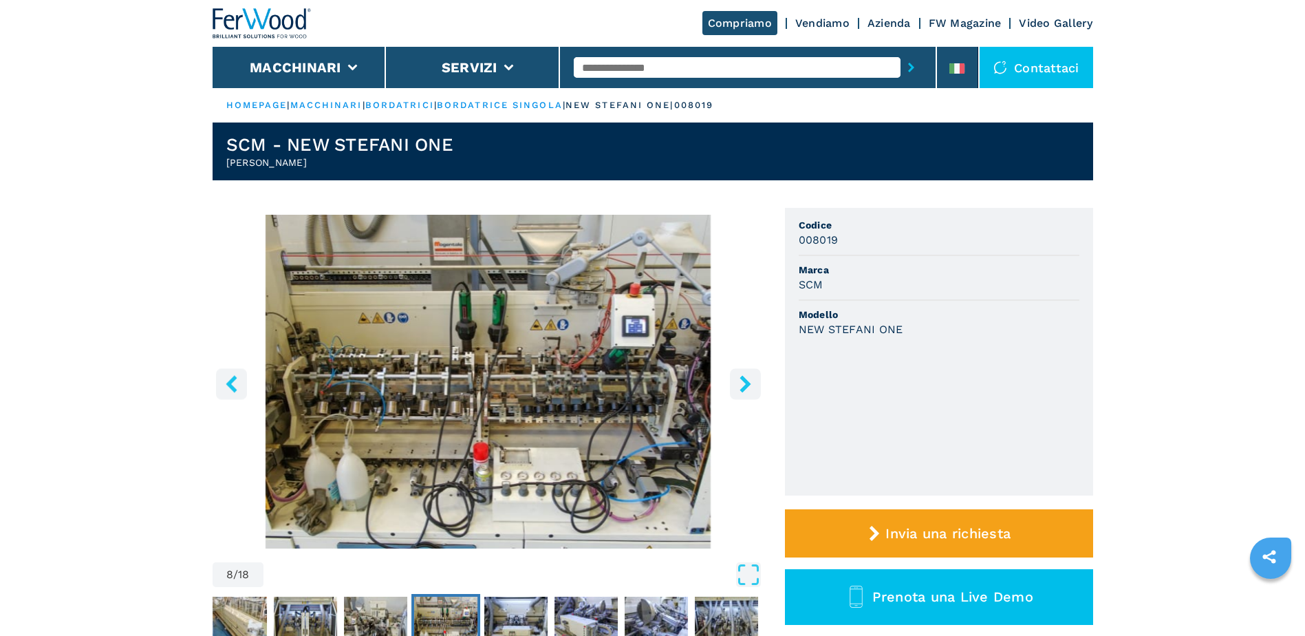
click at [750, 393] on button "right-button" at bounding box center [745, 383] width 31 height 31
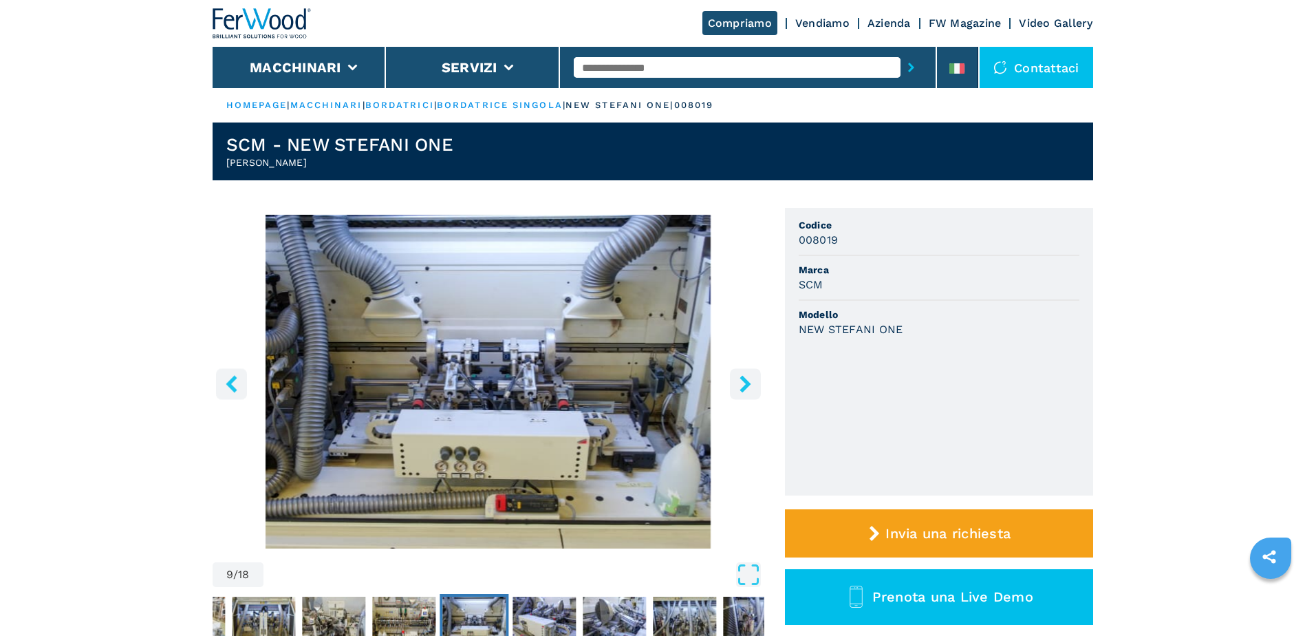
click at [750, 393] on button "right-button" at bounding box center [745, 383] width 31 height 31
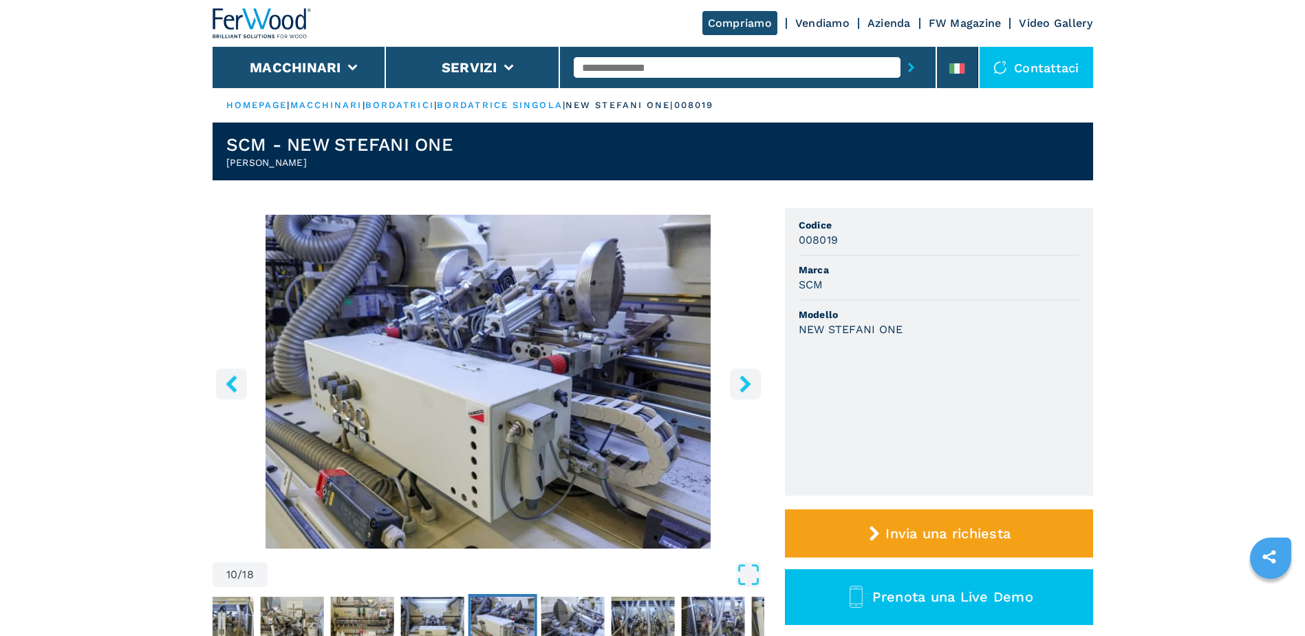
click at [687, 74] on input "text" at bounding box center [737, 67] width 327 height 21
type input "**********"
click at [900, 52] on button "submit-button" at bounding box center [910, 68] width 21 height 32
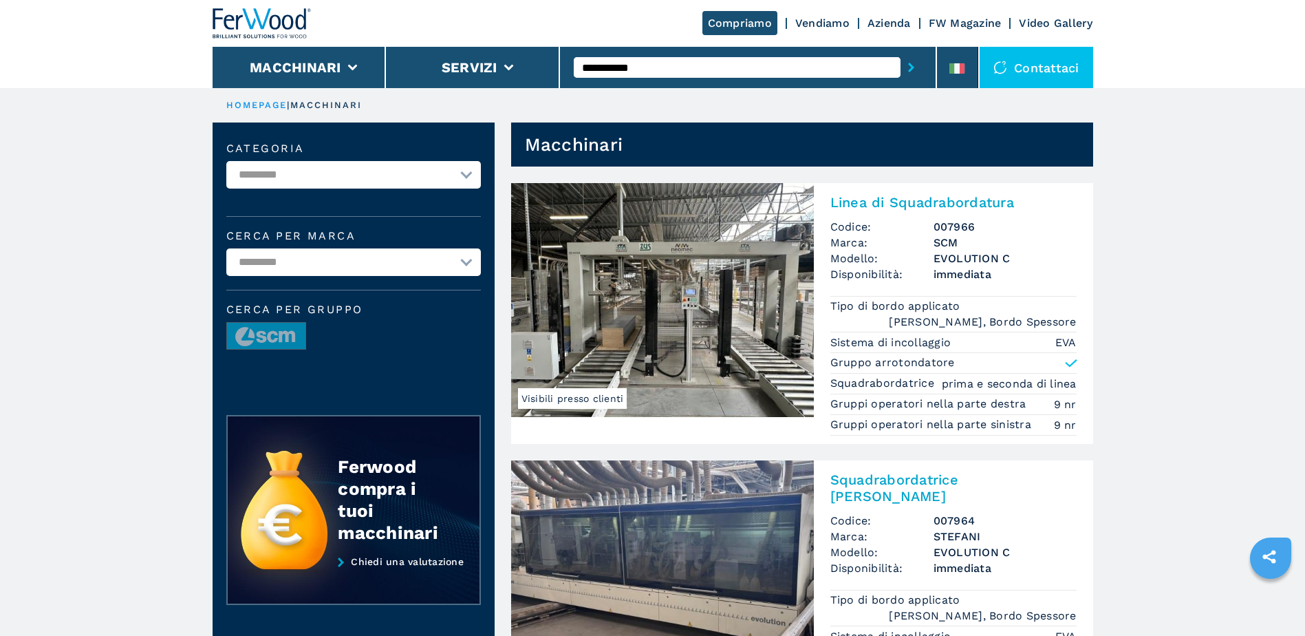
scroll to position [138, 0]
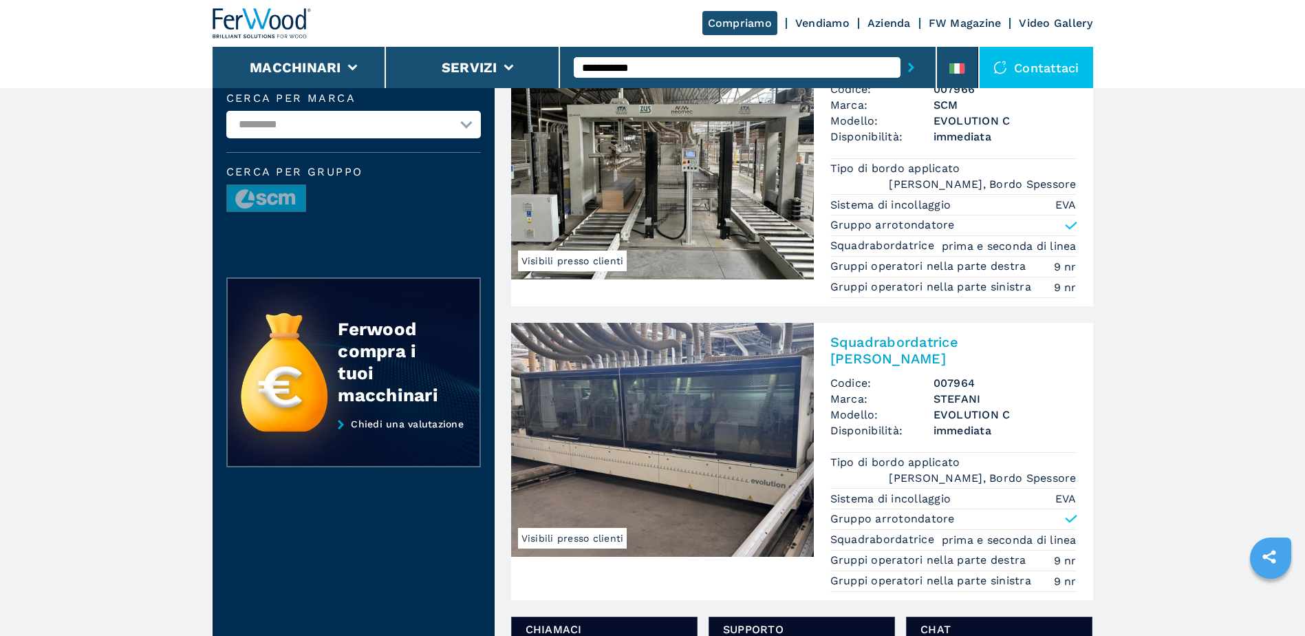
click at [868, 338] on h2 "Squadrabordatrice [PERSON_NAME]" at bounding box center [953, 350] width 246 height 33
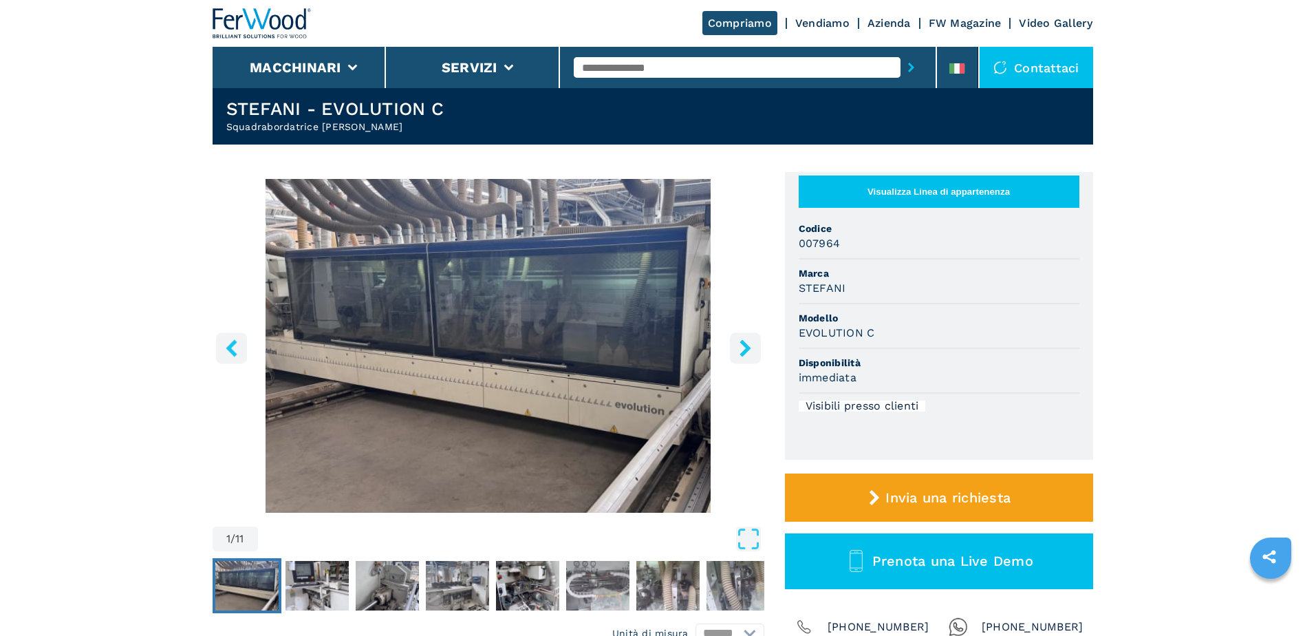
scroll to position [69, 0]
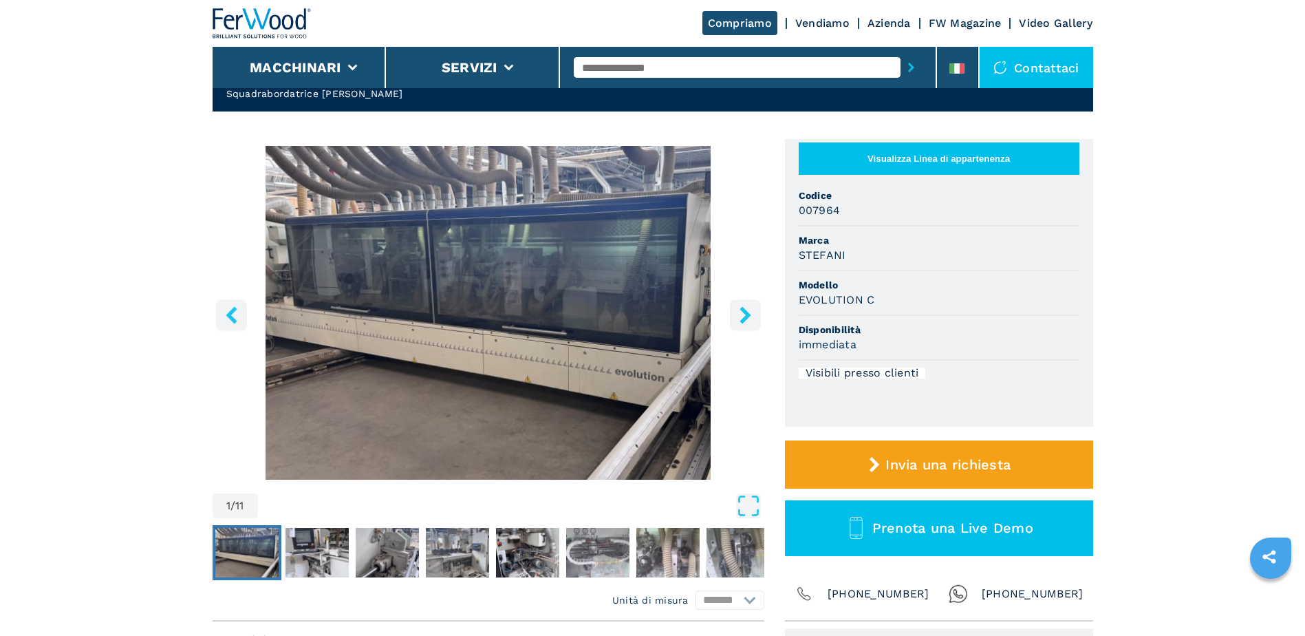
click at [740, 312] on icon "right-button" at bounding box center [745, 314] width 17 height 17
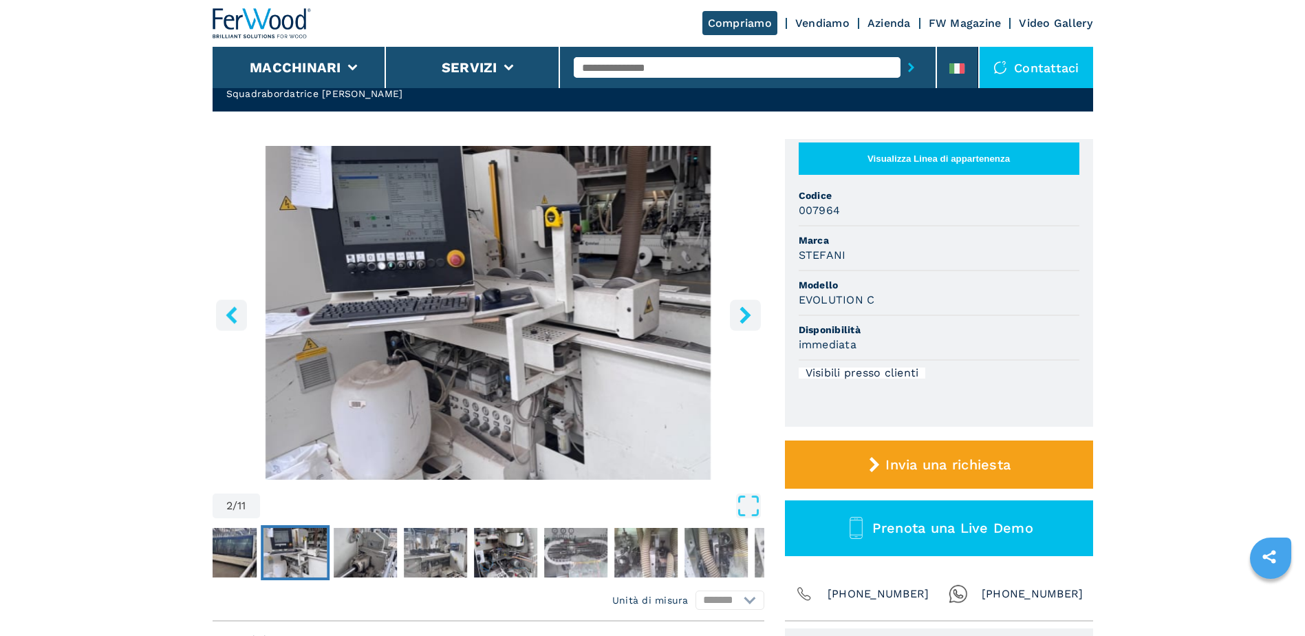
click at [234, 315] on icon "left-button" at bounding box center [231, 314] width 17 height 17
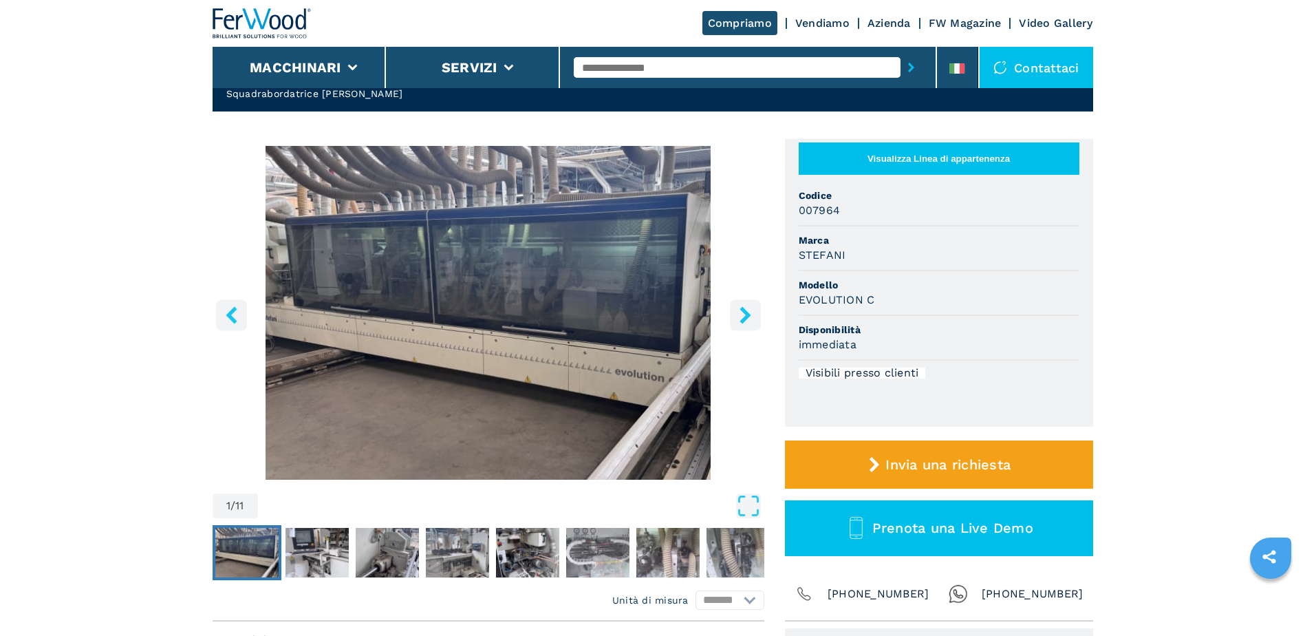
click at [744, 327] on button "right-button" at bounding box center [745, 314] width 31 height 31
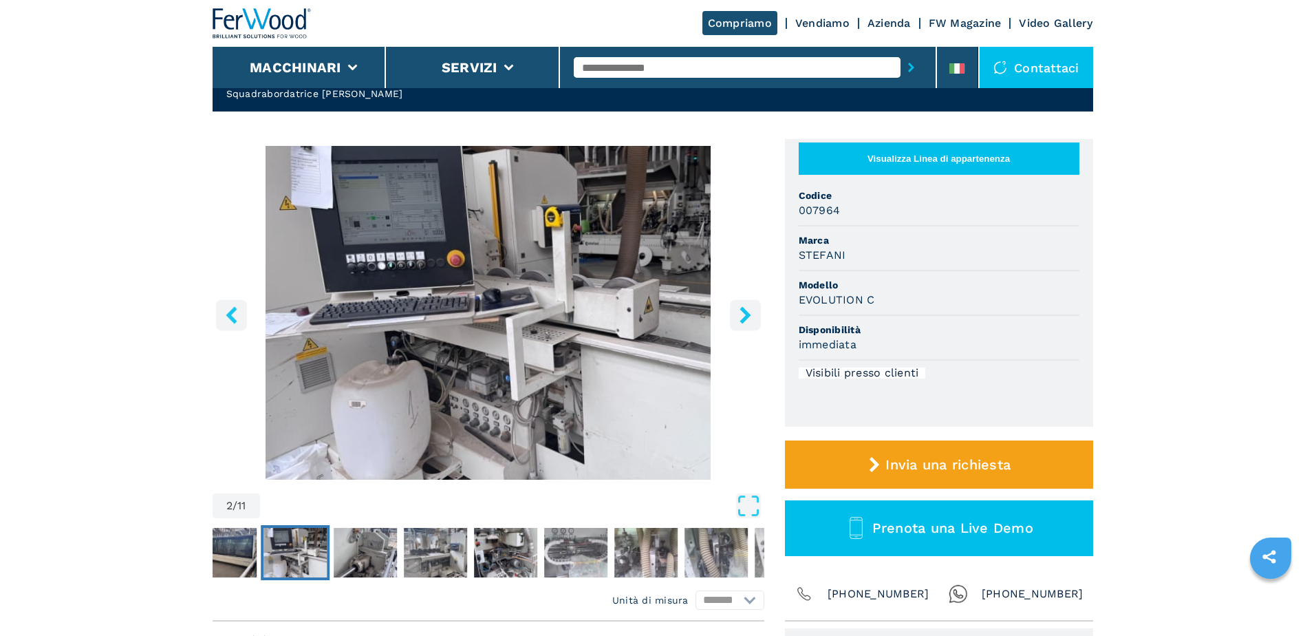
click at [744, 327] on button "right-button" at bounding box center [745, 314] width 31 height 31
click at [747, 318] on icon "right-button" at bounding box center [745, 314] width 17 height 17
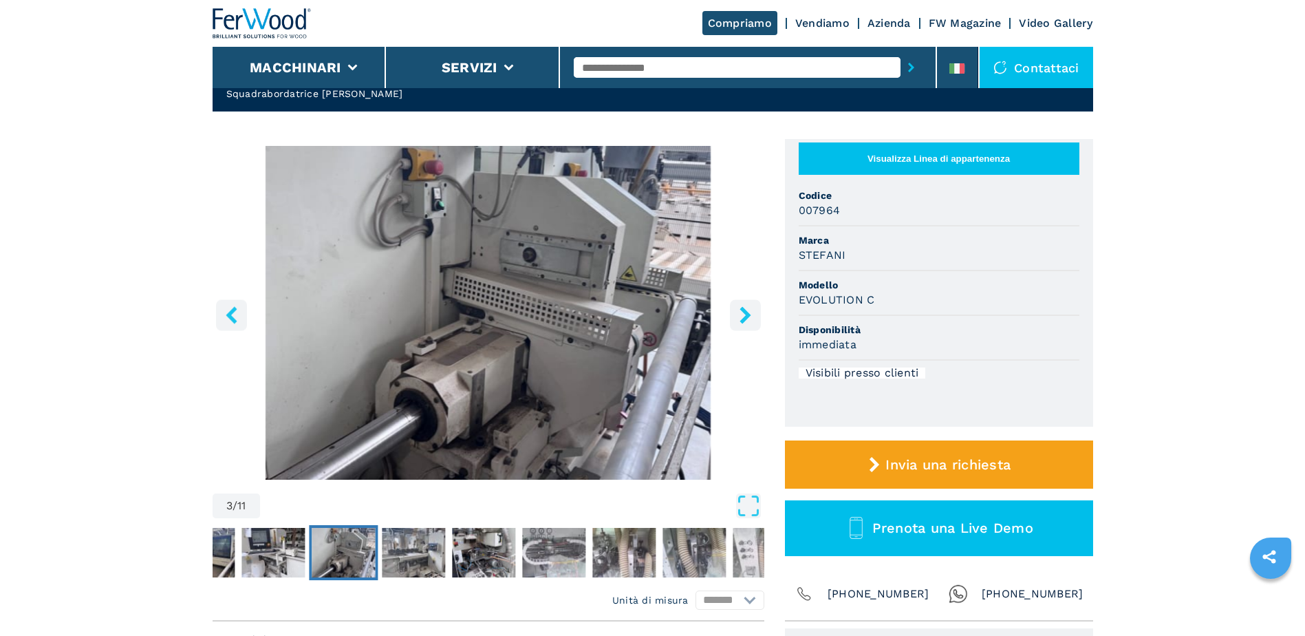
click at [747, 318] on icon "right-button" at bounding box center [745, 314] width 17 height 17
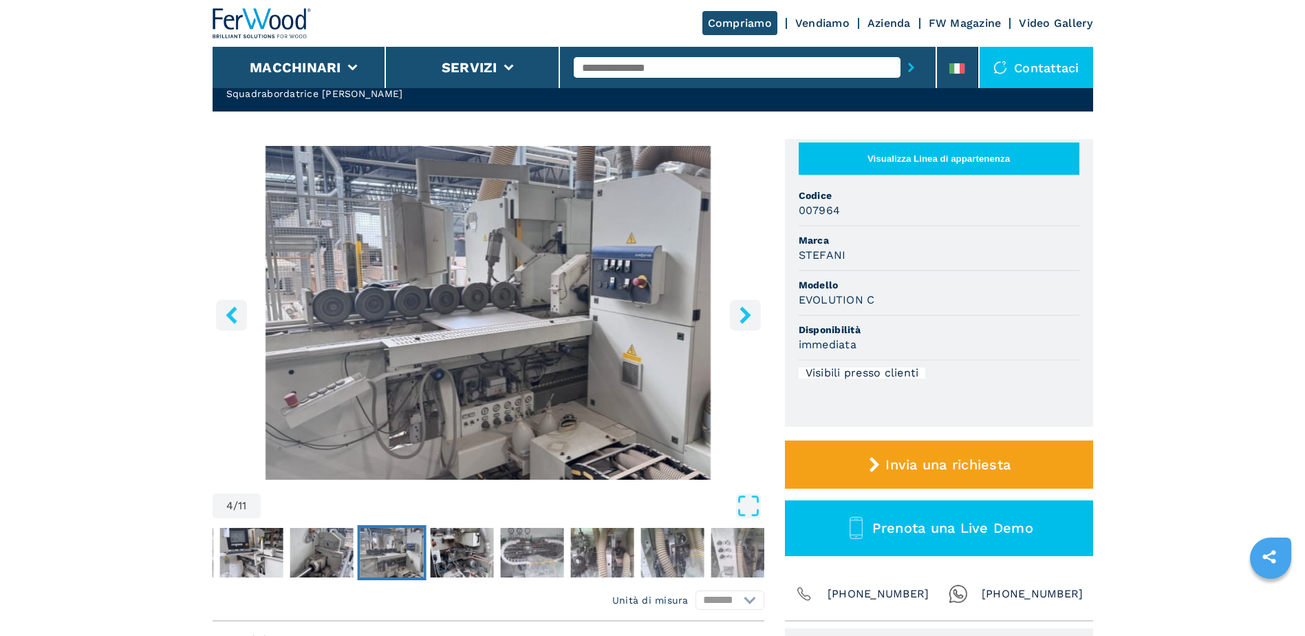
click at [747, 318] on icon "right-button" at bounding box center [745, 314] width 17 height 17
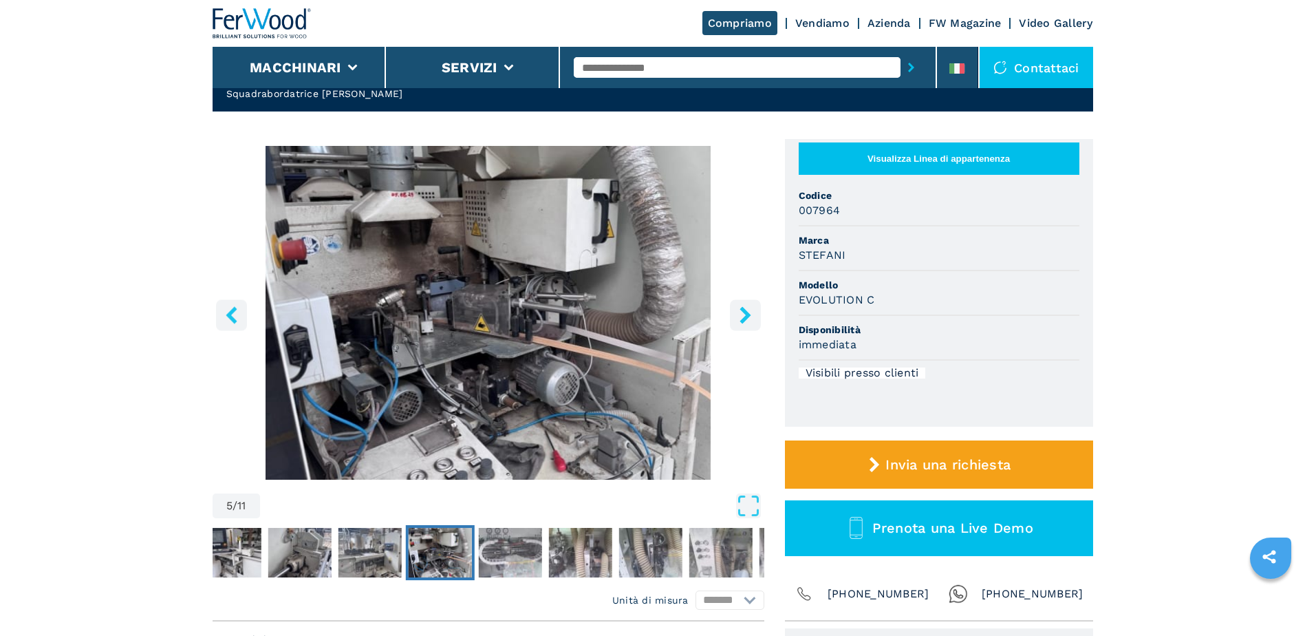
click at [747, 318] on icon "right-button" at bounding box center [745, 314] width 17 height 17
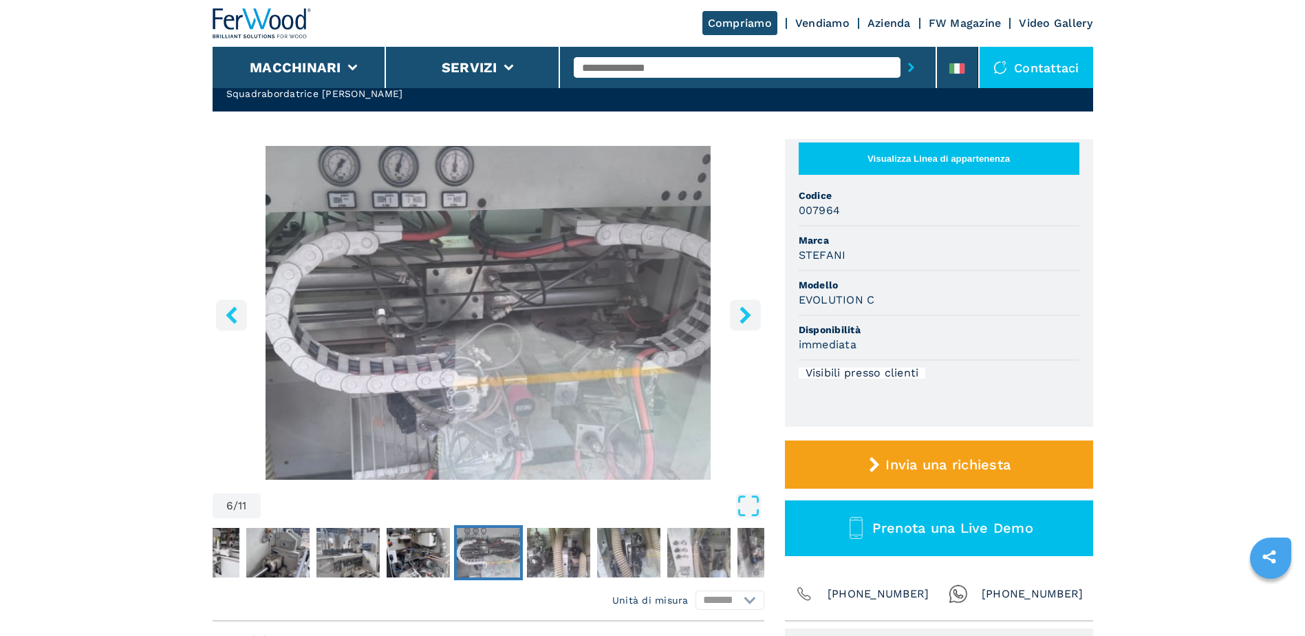
click at [747, 318] on icon "right-button" at bounding box center [745, 314] width 17 height 17
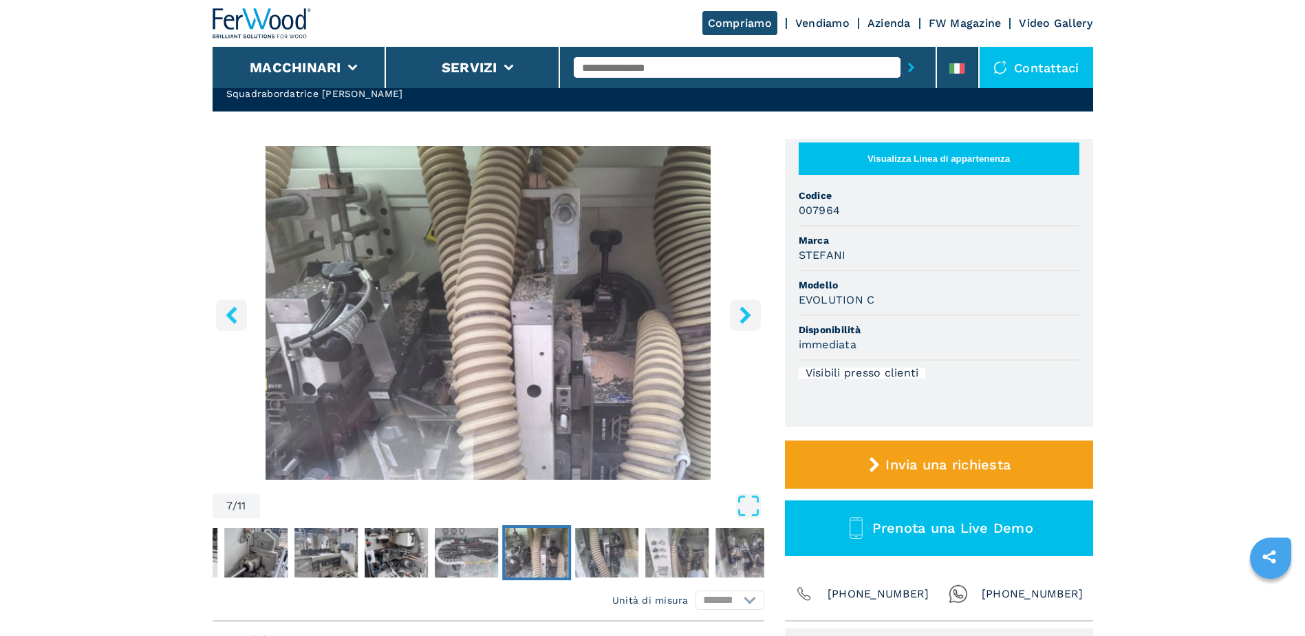
click at [751, 318] on icon "right-button" at bounding box center [745, 314] width 17 height 17
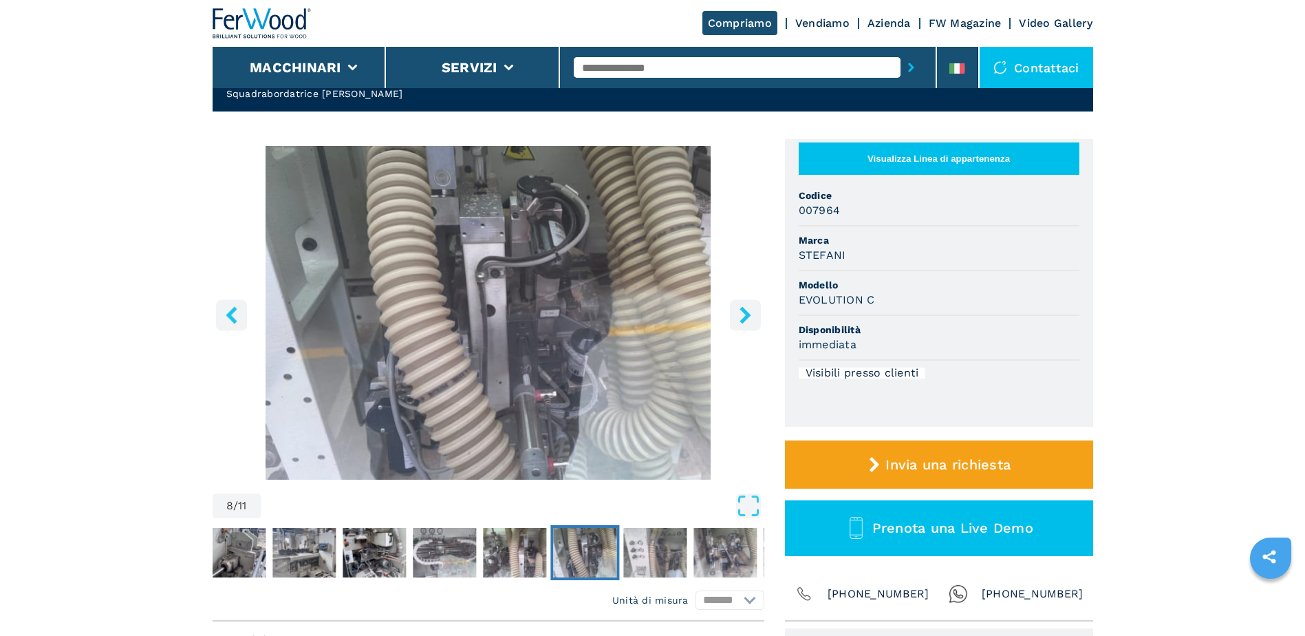
click at [751, 318] on icon "right-button" at bounding box center [745, 314] width 17 height 17
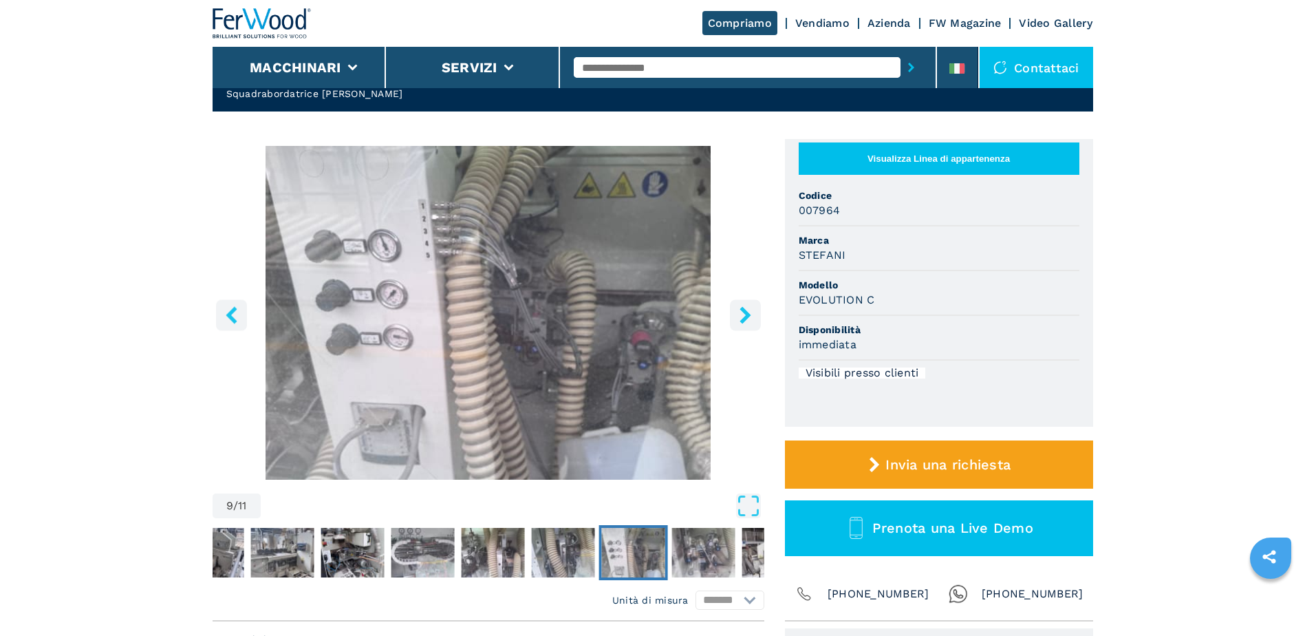
click at [751, 318] on icon "right-button" at bounding box center [745, 314] width 17 height 17
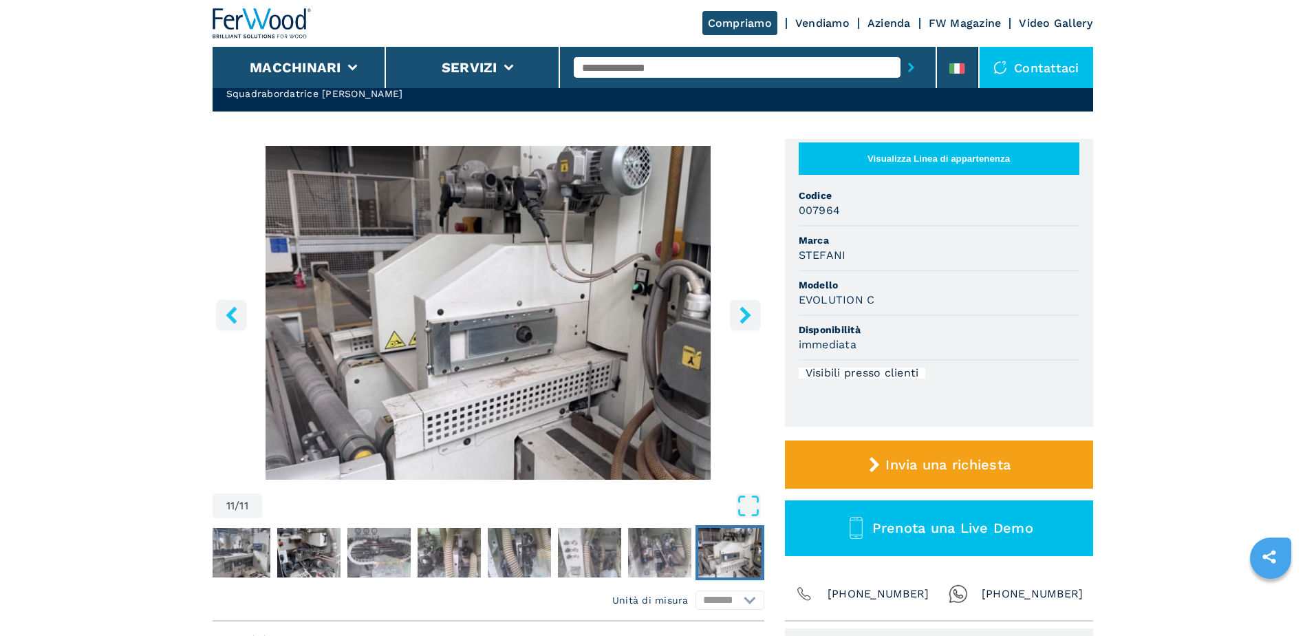
click at [751, 318] on icon "right-button" at bounding box center [745, 314] width 17 height 17
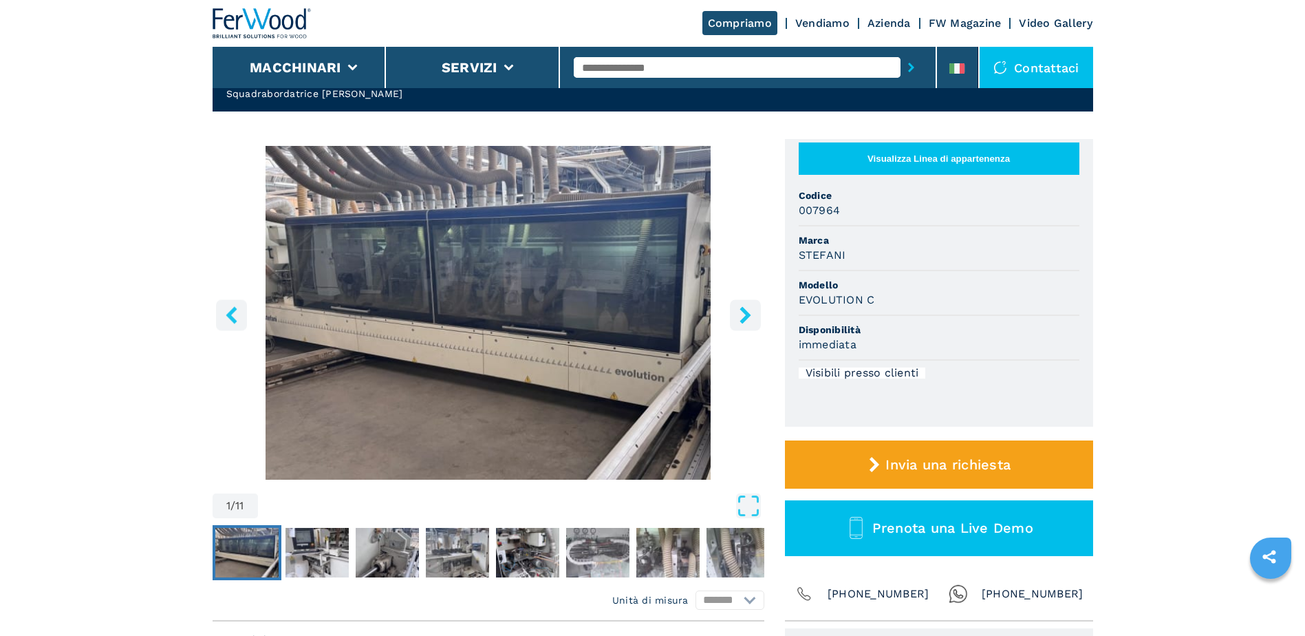
click at [751, 318] on icon "right-button" at bounding box center [745, 314] width 17 height 17
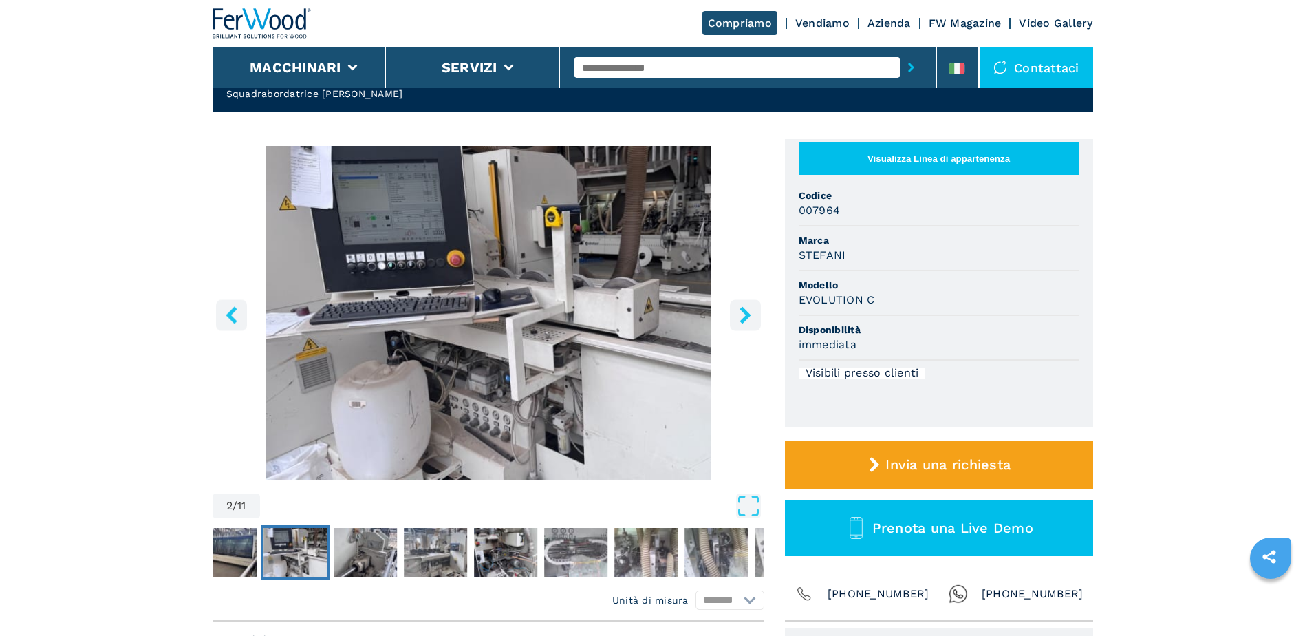
click at [751, 318] on icon "right-button" at bounding box center [745, 314] width 17 height 17
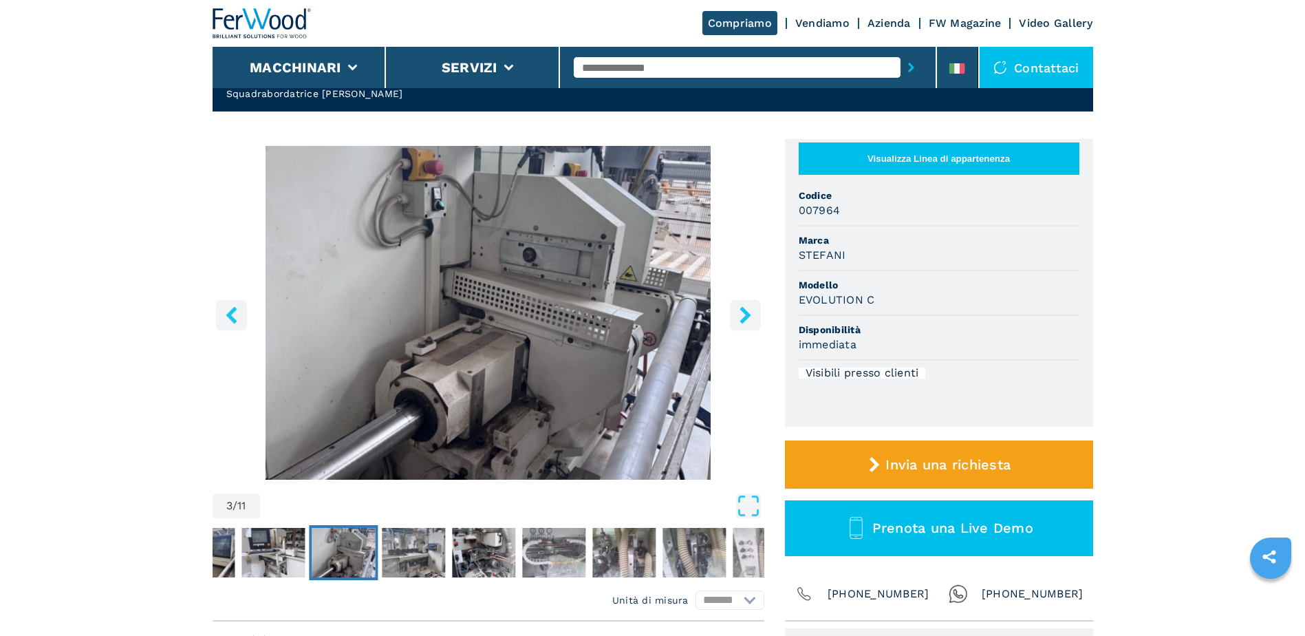
click at [751, 318] on icon "right-button" at bounding box center [745, 314] width 17 height 17
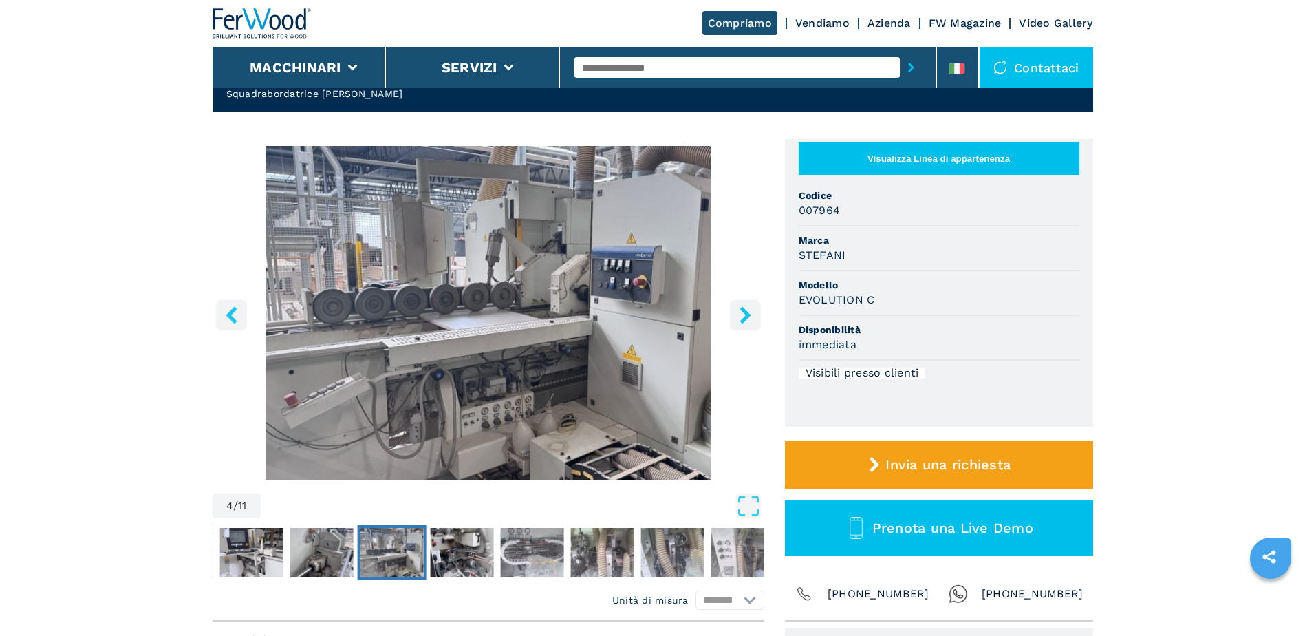
click at [751, 318] on icon "right-button" at bounding box center [745, 314] width 17 height 17
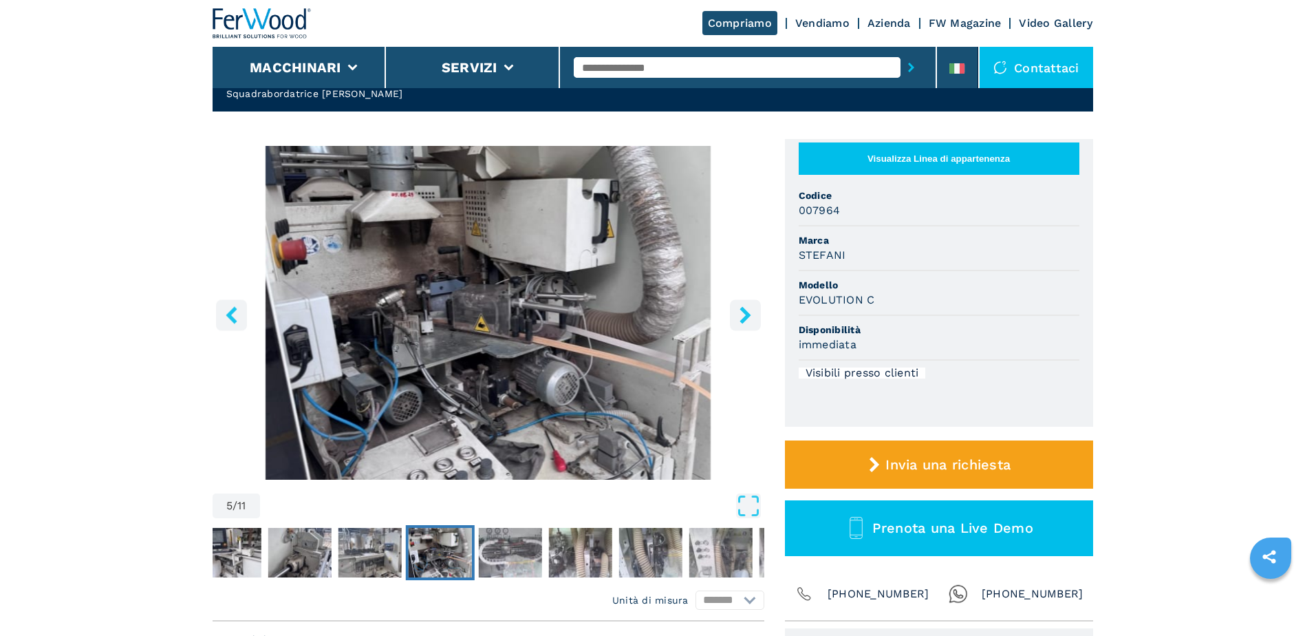
click at [751, 318] on icon "right-button" at bounding box center [745, 314] width 17 height 17
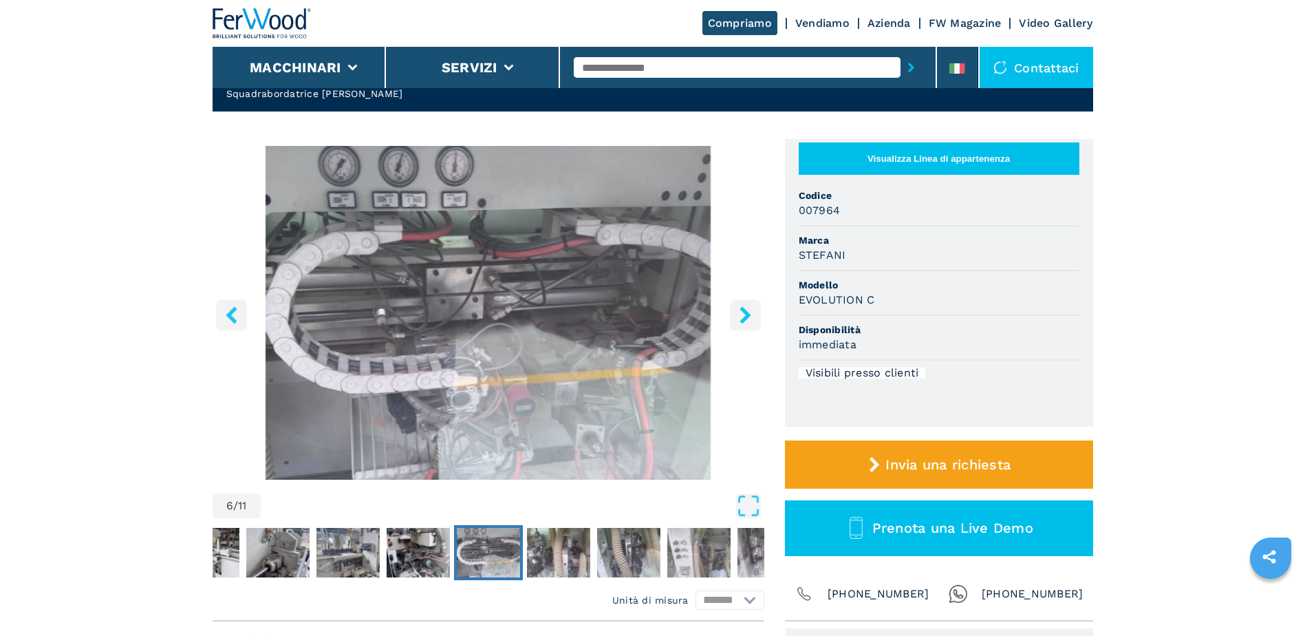
click at [751, 317] on icon "right-button" at bounding box center [745, 314] width 17 height 17
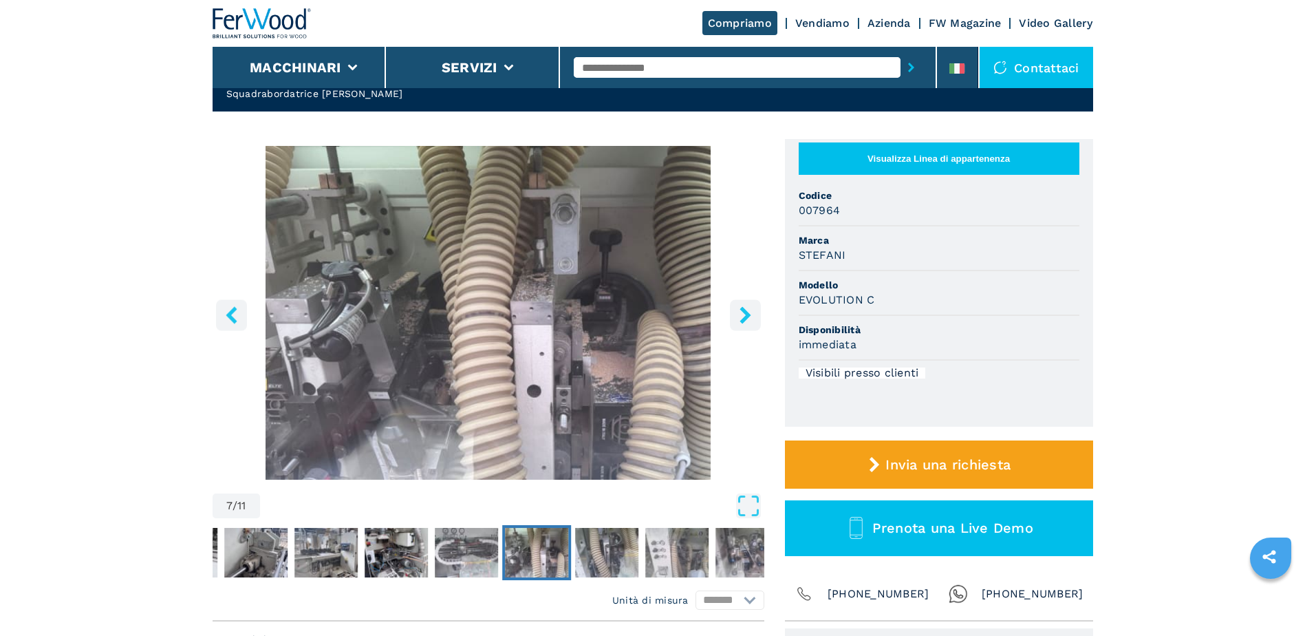
click at [751, 317] on icon "right-button" at bounding box center [745, 314] width 17 height 17
